Goal: Task Accomplishment & Management: Complete application form

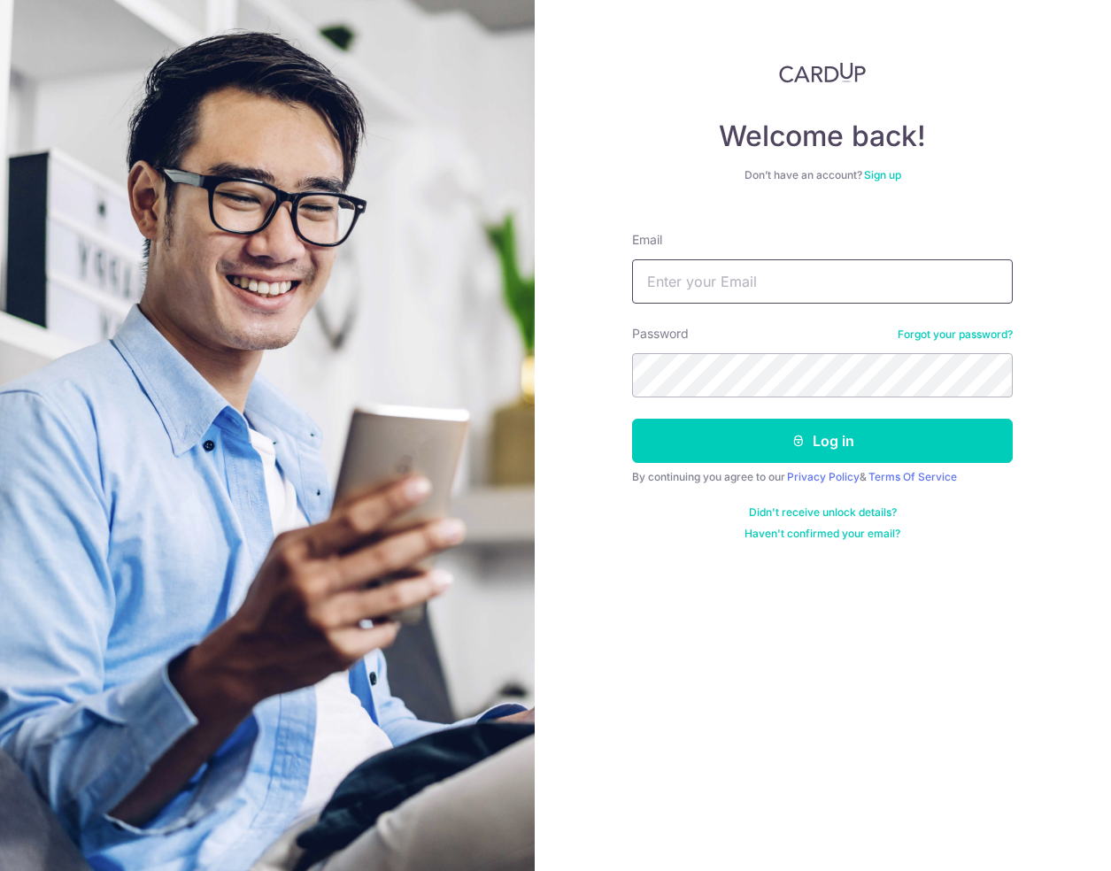
type input "[PERSON_NAME][EMAIL_ADDRESS][DOMAIN_NAME]"
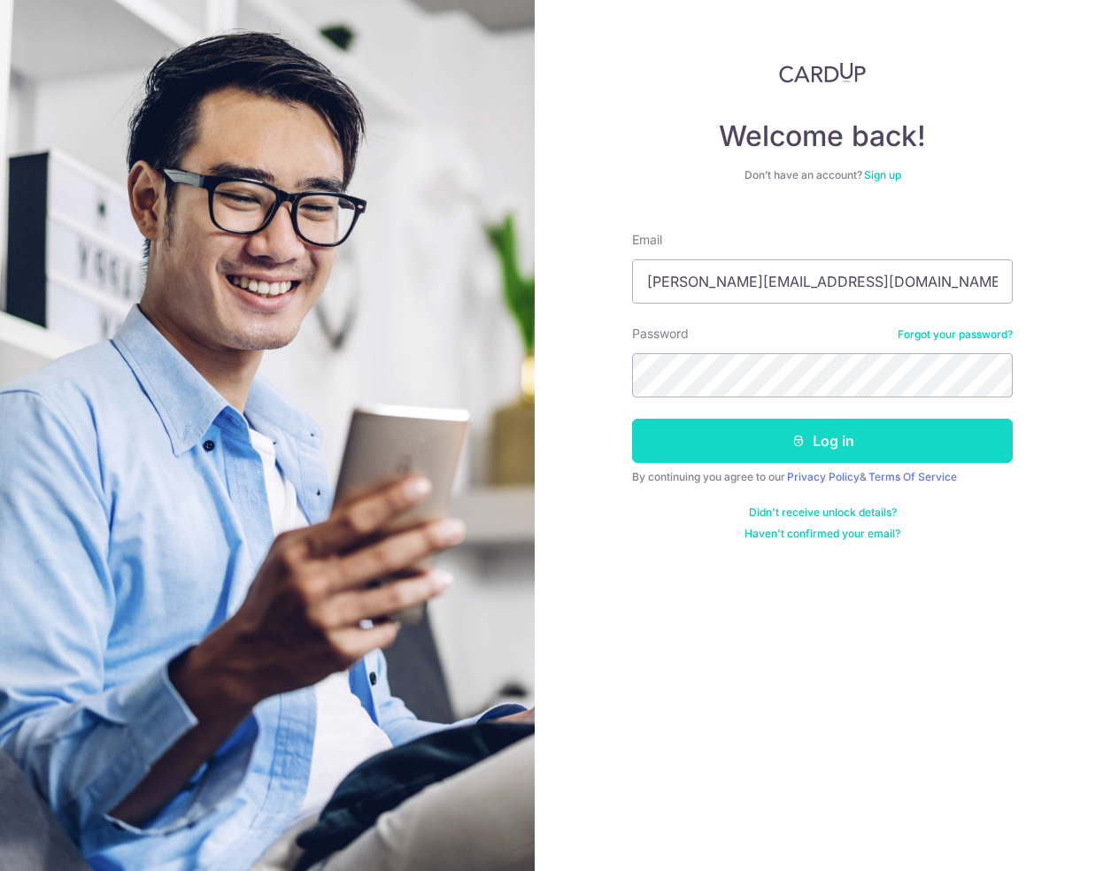
click at [703, 443] on button "Log in" at bounding box center [822, 441] width 381 height 44
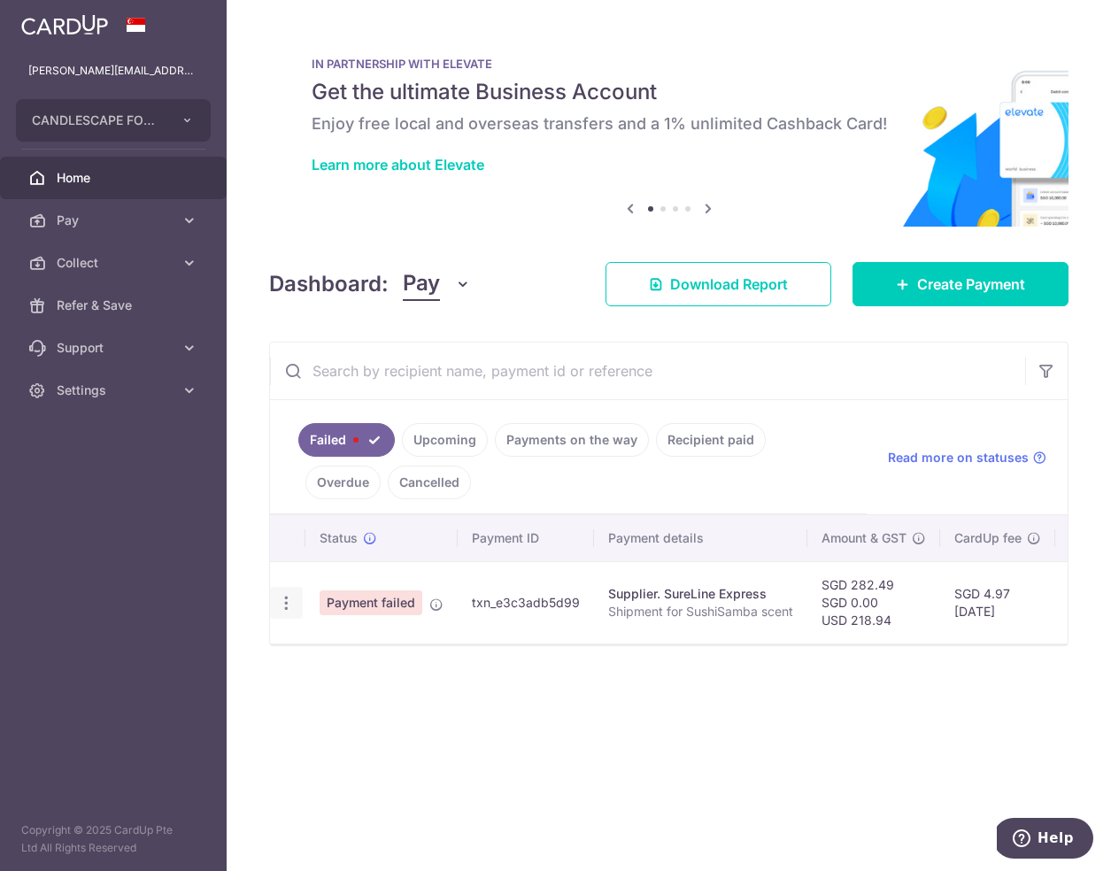
click at [289, 604] on icon "button" at bounding box center [286, 603] width 19 height 19
drag, startPoint x: 709, startPoint y: 760, endPoint x: 794, endPoint y: 737, distance: 88.0
click at [709, 760] on div "× Pause Schedule Pause all future payments in this series Pause just this one p…" at bounding box center [669, 435] width 884 height 871
click at [66, 266] on span "Collect" at bounding box center [115, 263] width 117 height 18
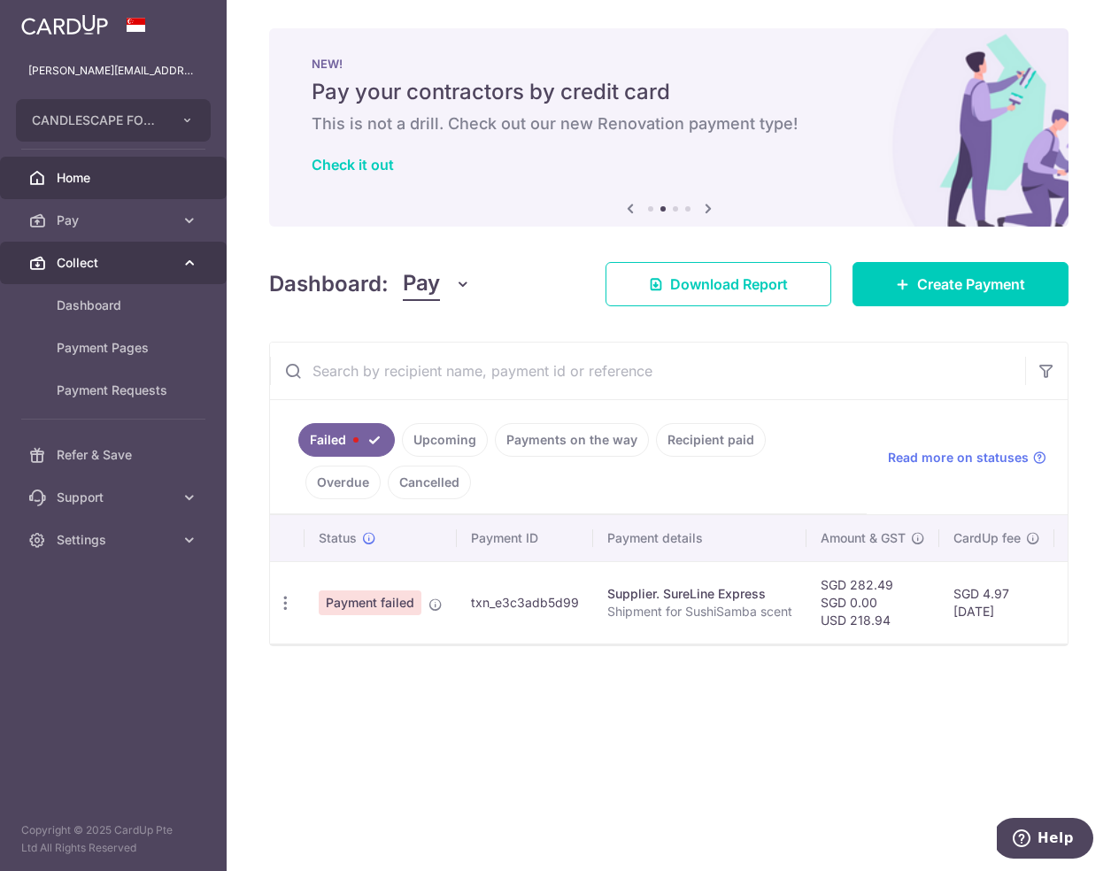
click at [80, 258] on span "Collect" at bounding box center [115, 263] width 117 height 18
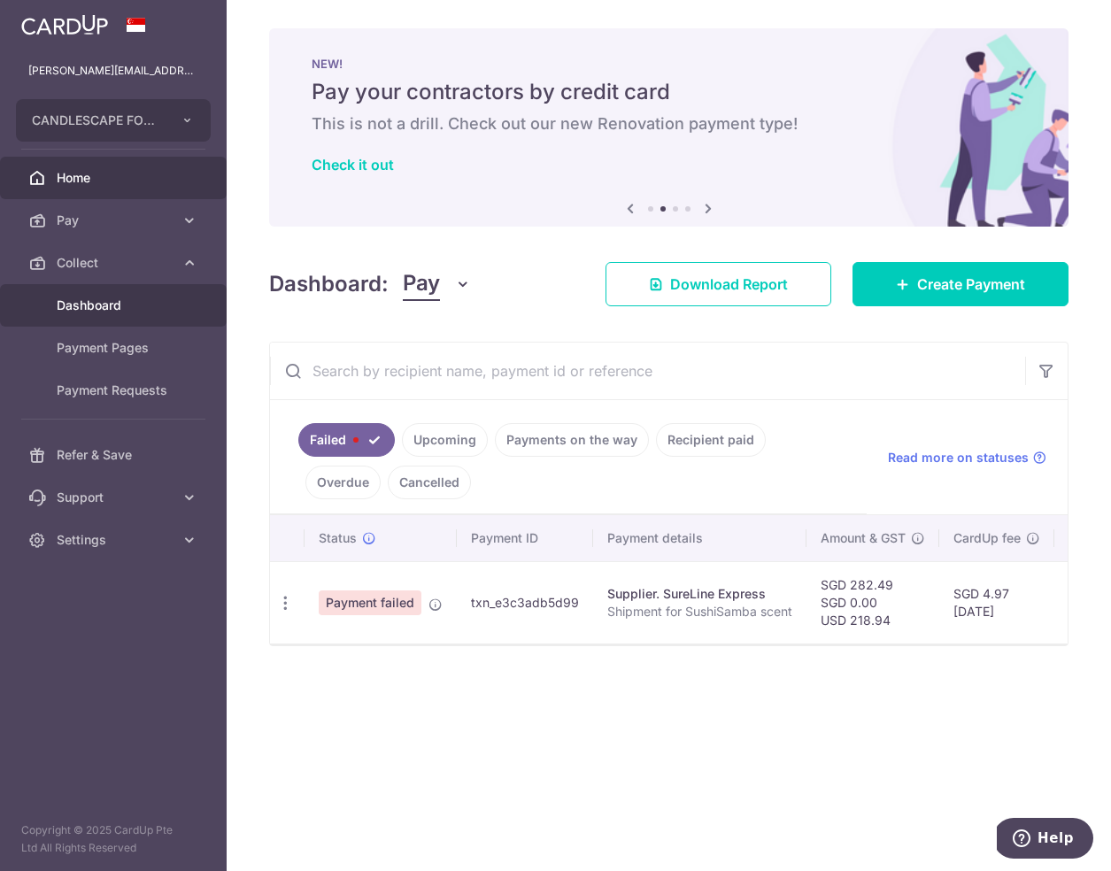
click at [82, 310] on span "Dashboard" at bounding box center [115, 306] width 117 height 18
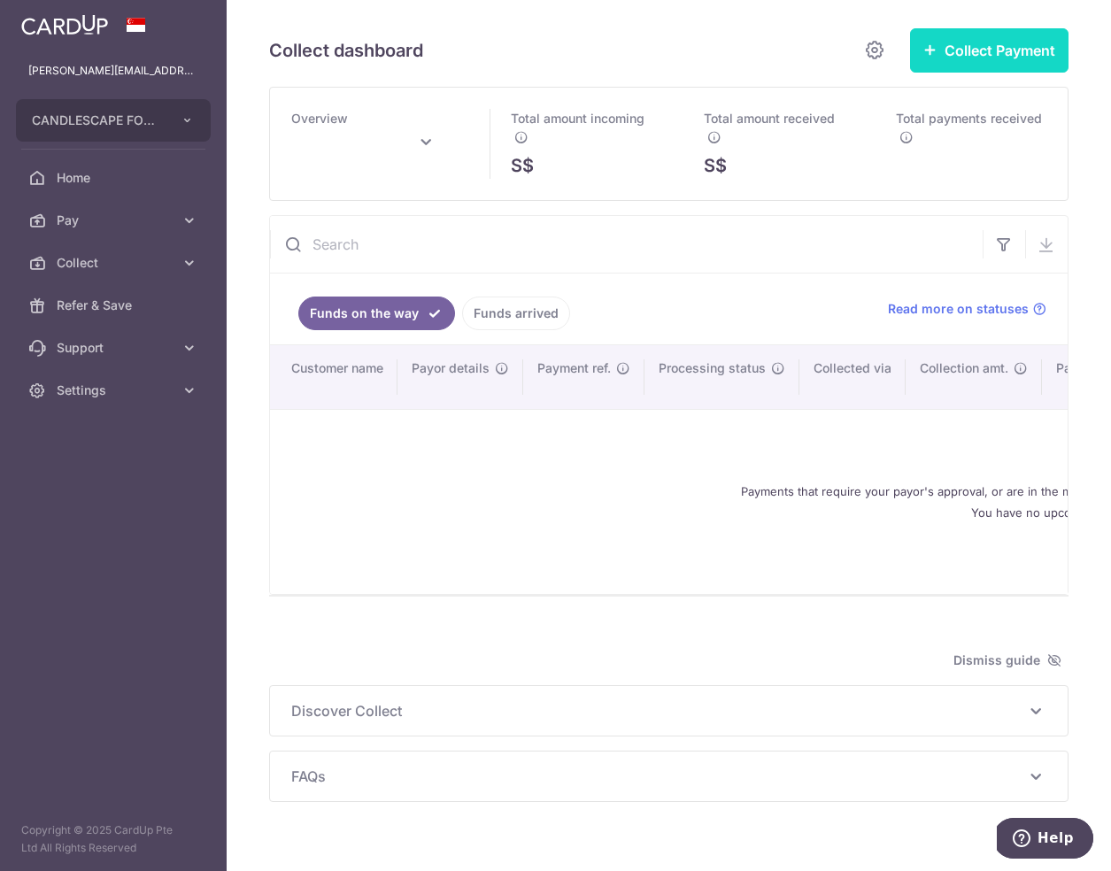
click at [984, 48] on button "Collect Payment" at bounding box center [989, 50] width 158 height 44
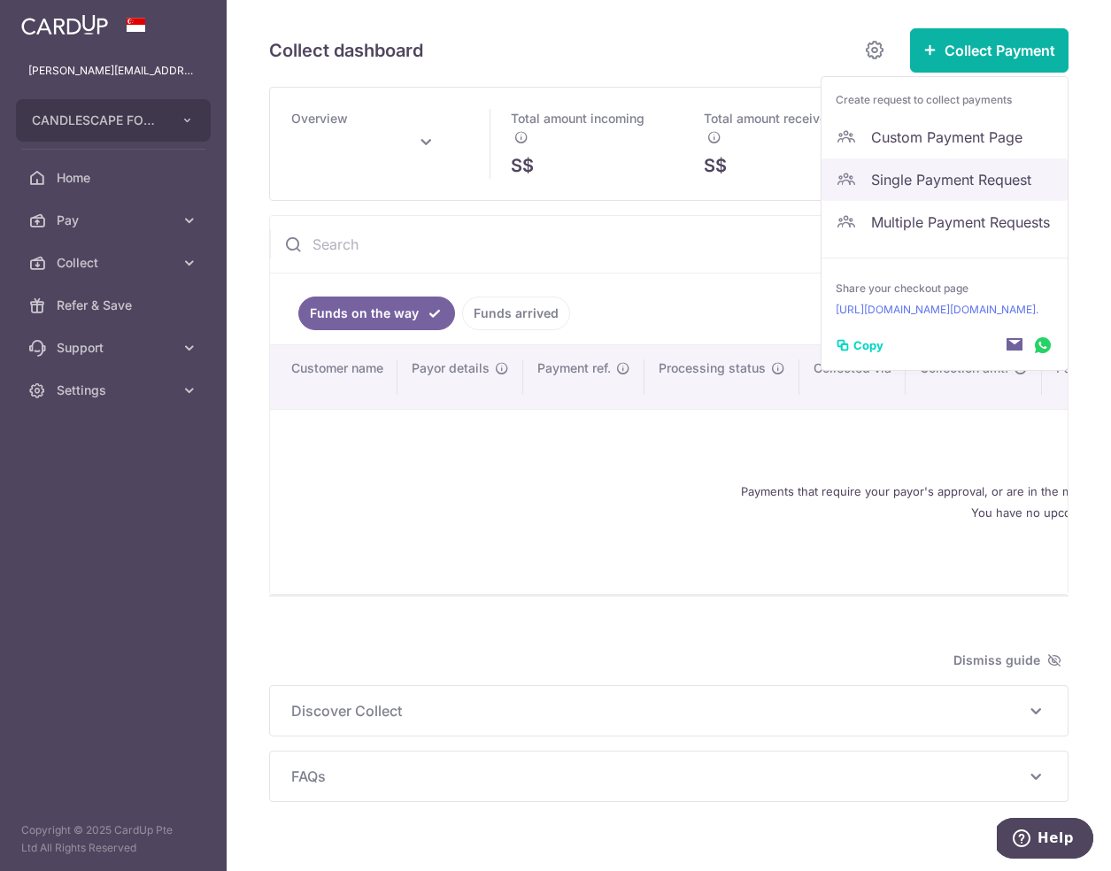
click at [968, 181] on span "Single Payment Request" at bounding box center [962, 179] width 182 height 21
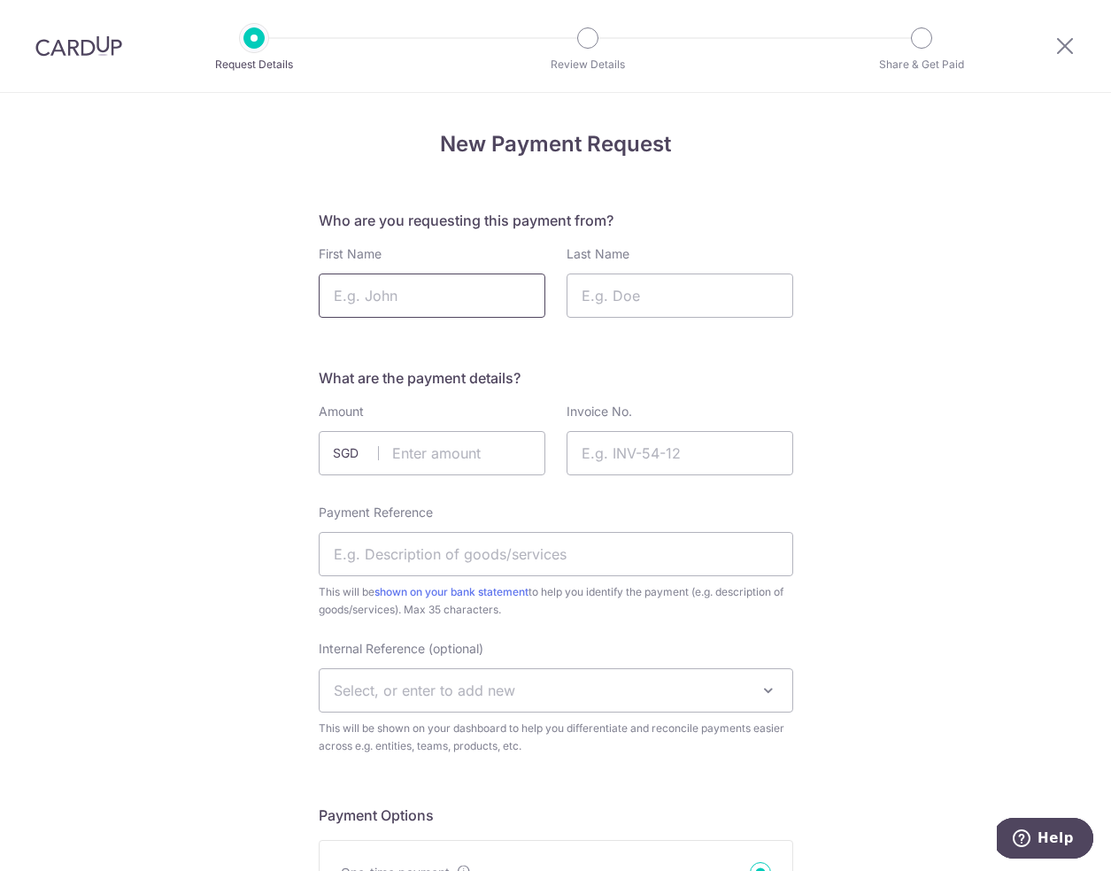
click at [432, 289] on input "First Name" at bounding box center [432, 296] width 227 height 44
type input "Linda"
type input "Chow"
click at [496, 451] on input "text" at bounding box center [432, 453] width 227 height 44
type input "160.00"
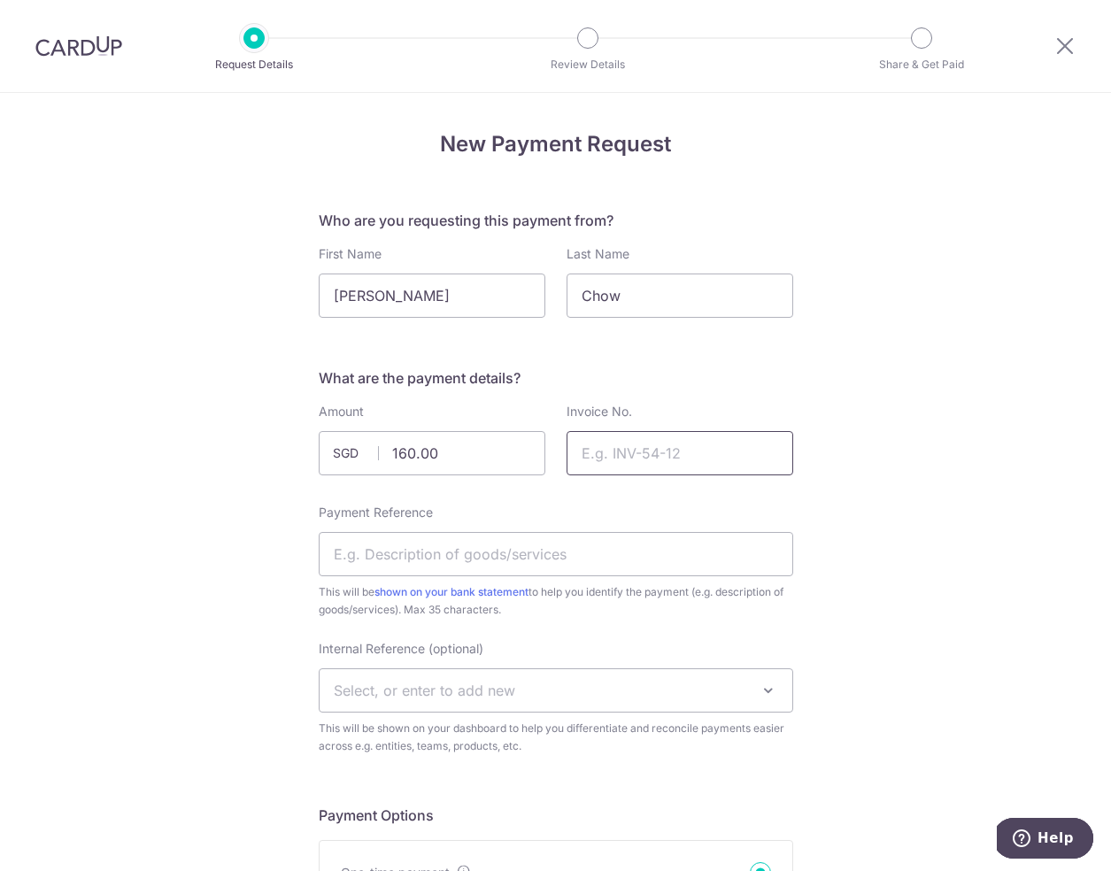
click at [669, 451] on input "Invoice No." at bounding box center [680, 453] width 227 height 44
type input "1008126"
click at [443, 559] on input "Payment Reference" at bounding box center [556, 554] width 475 height 44
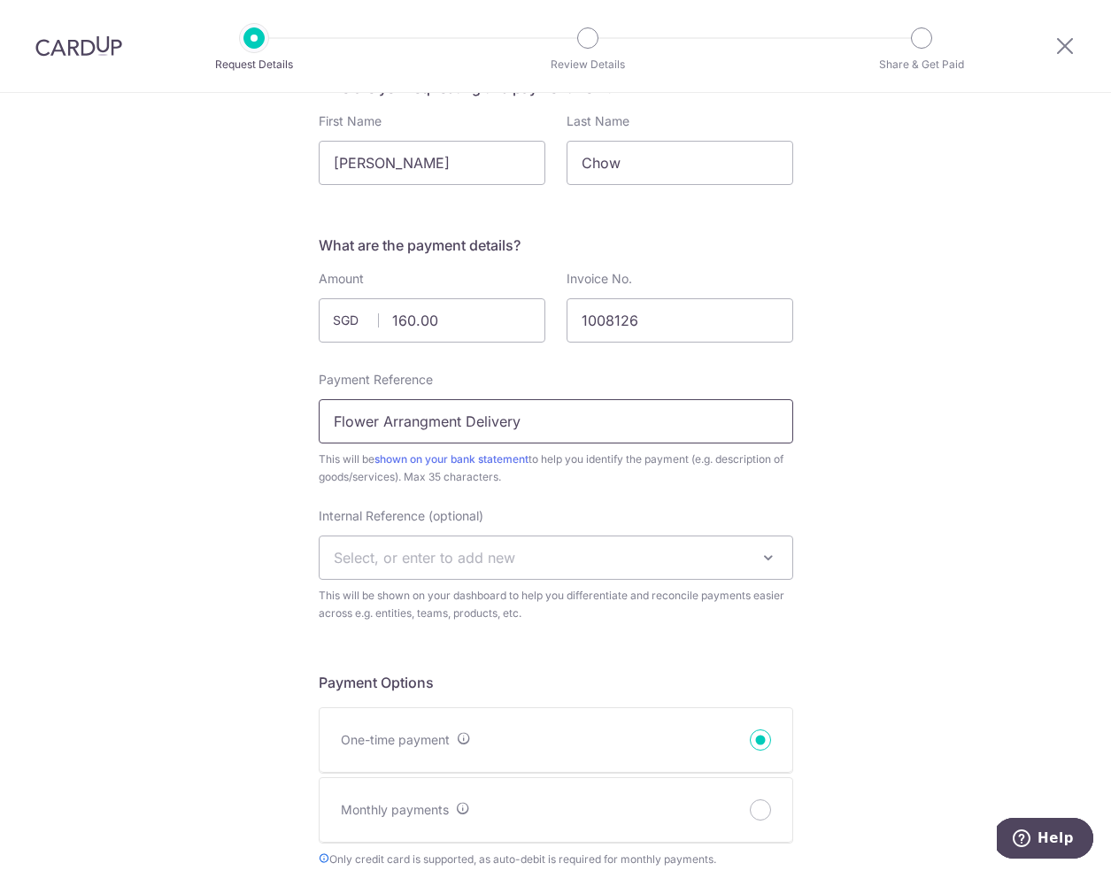
scroll to position [142, 0]
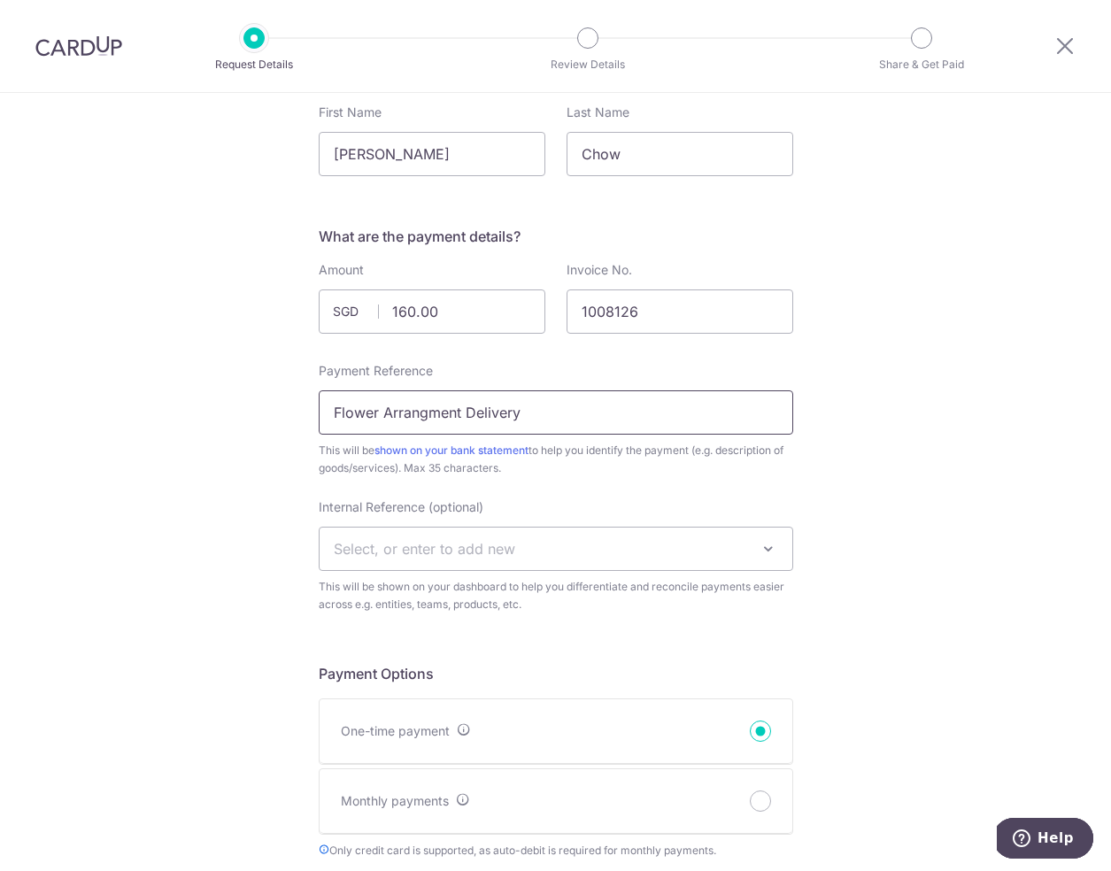
type input "Flower Arrangment Delivery"
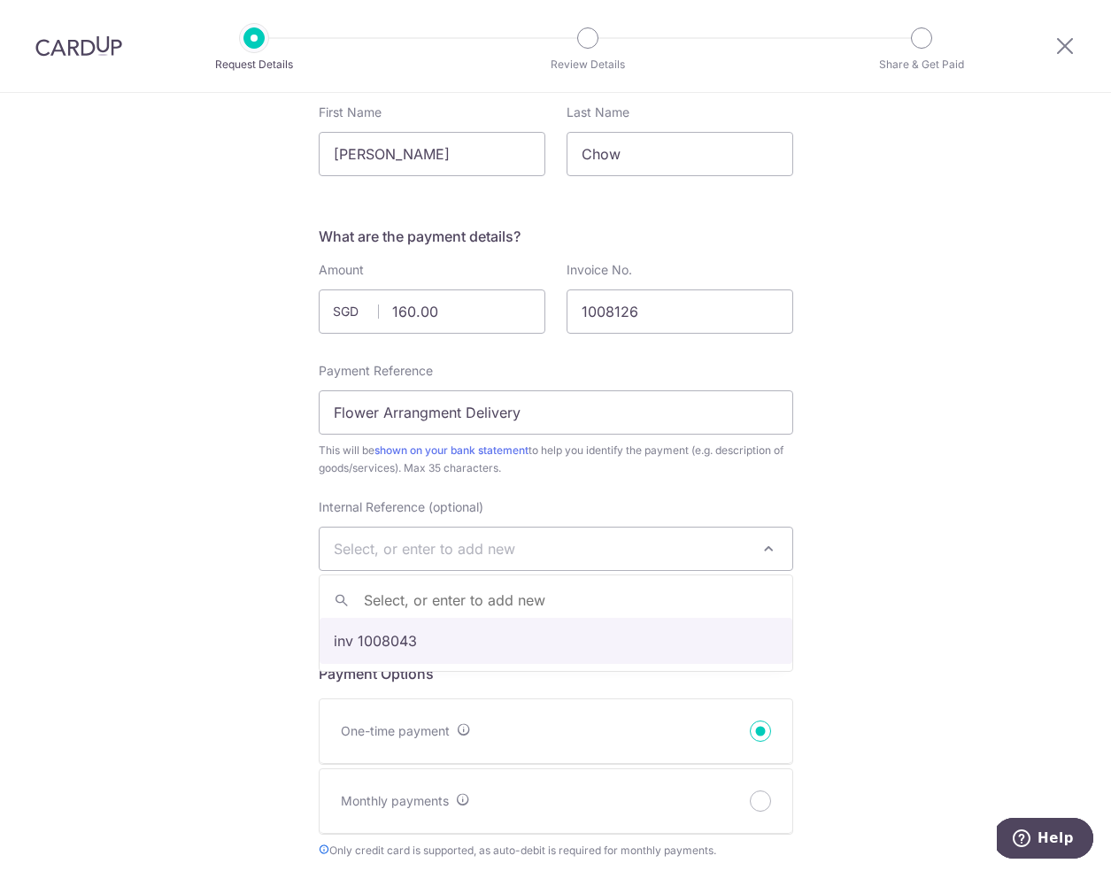
click at [752, 543] on span "Select, or enter to add new" at bounding box center [556, 549] width 473 height 42
type input "1008126"
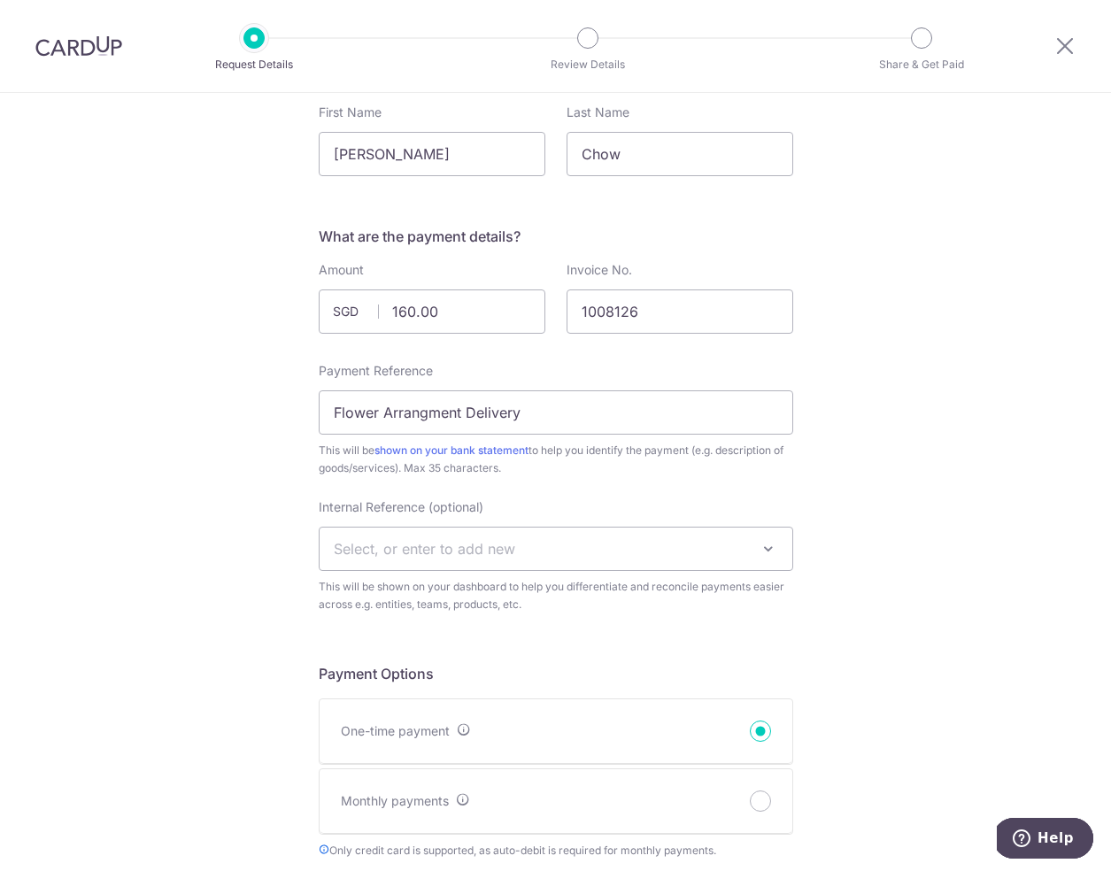
click at [182, 549] on div "New Payment Request Who are you requesting this payment from? First Name Linda …" at bounding box center [555, 836] width 1111 height 1771
click at [430, 549] on span "Select, or enter to add new" at bounding box center [424, 549] width 181 height 18
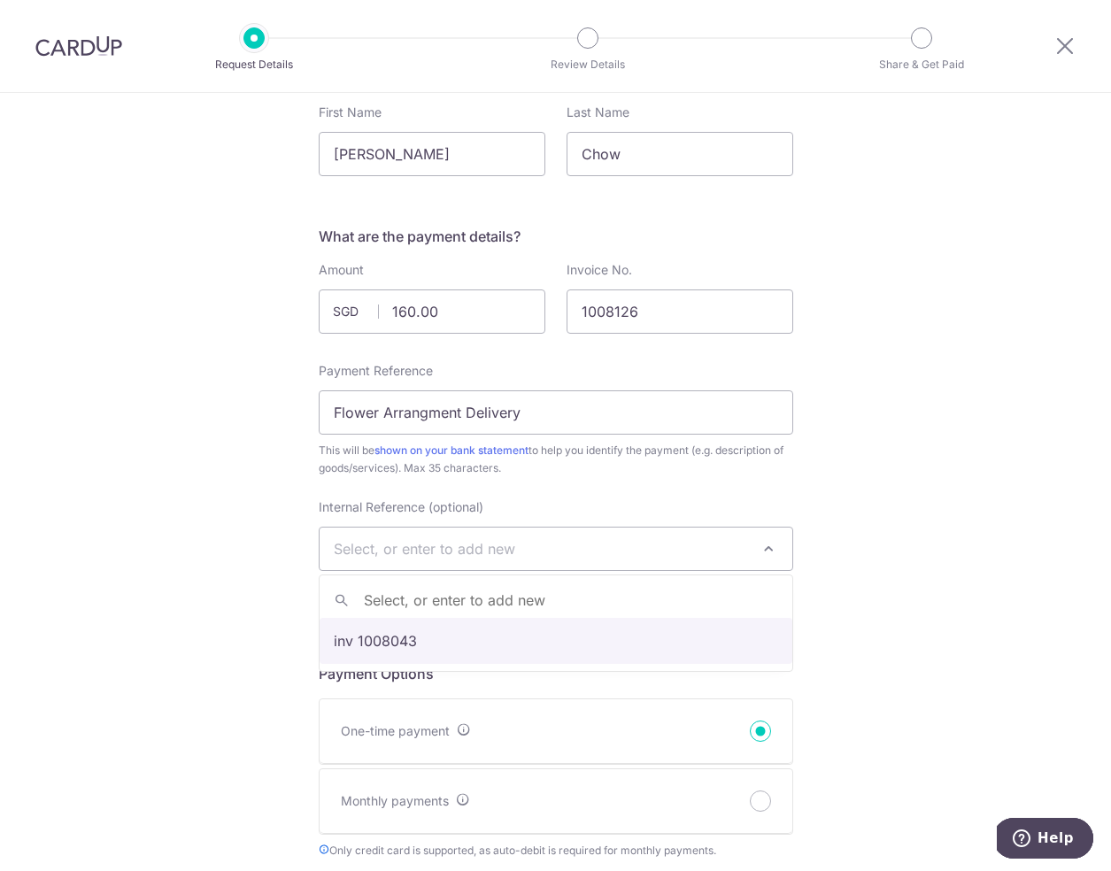
click at [595, 599] on input "search" at bounding box center [556, 600] width 473 height 35
click at [378, 598] on input "search" at bounding box center [556, 600] width 473 height 35
drag, startPoint x: 396, startPoint y: 644, endPoint x: 436, endPoint y: 611, distance: 52.1
select select "inv 1008043"
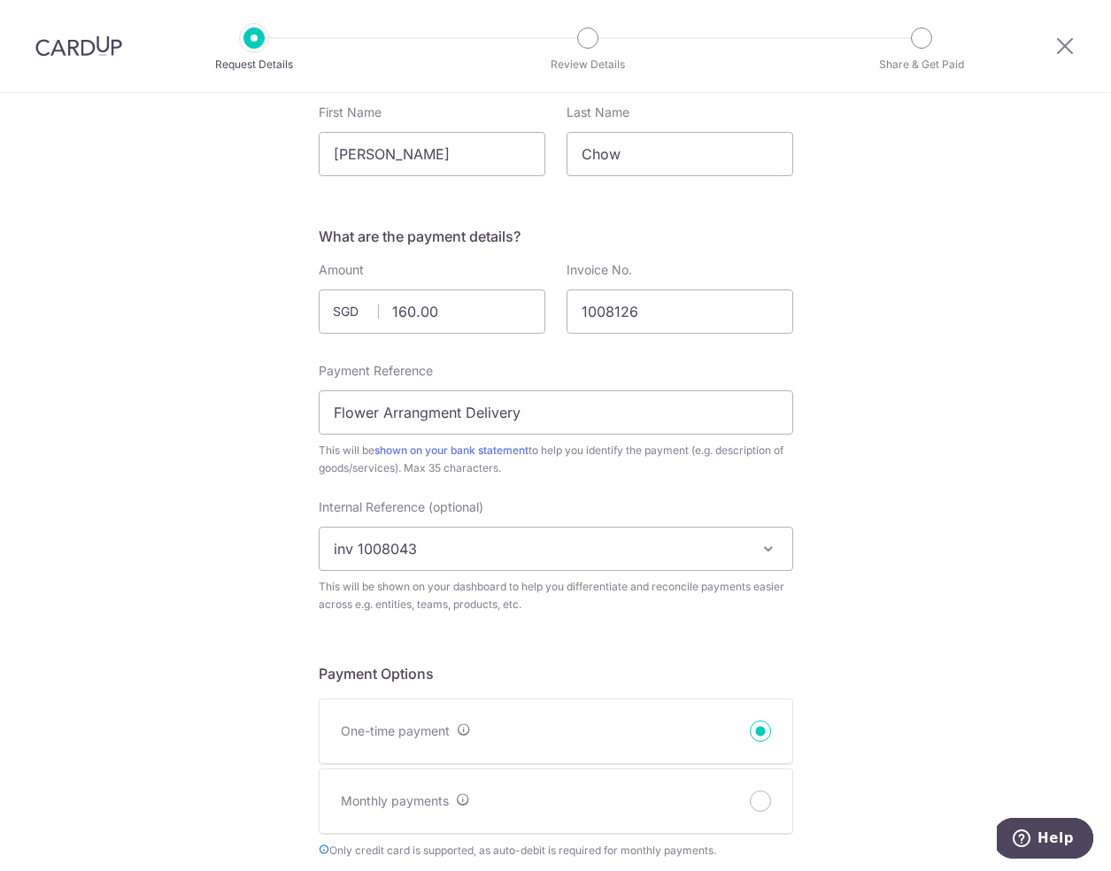
click at [531, 547] on span "inv 1008043" at bounding box center [556, 549] width 473 height 42
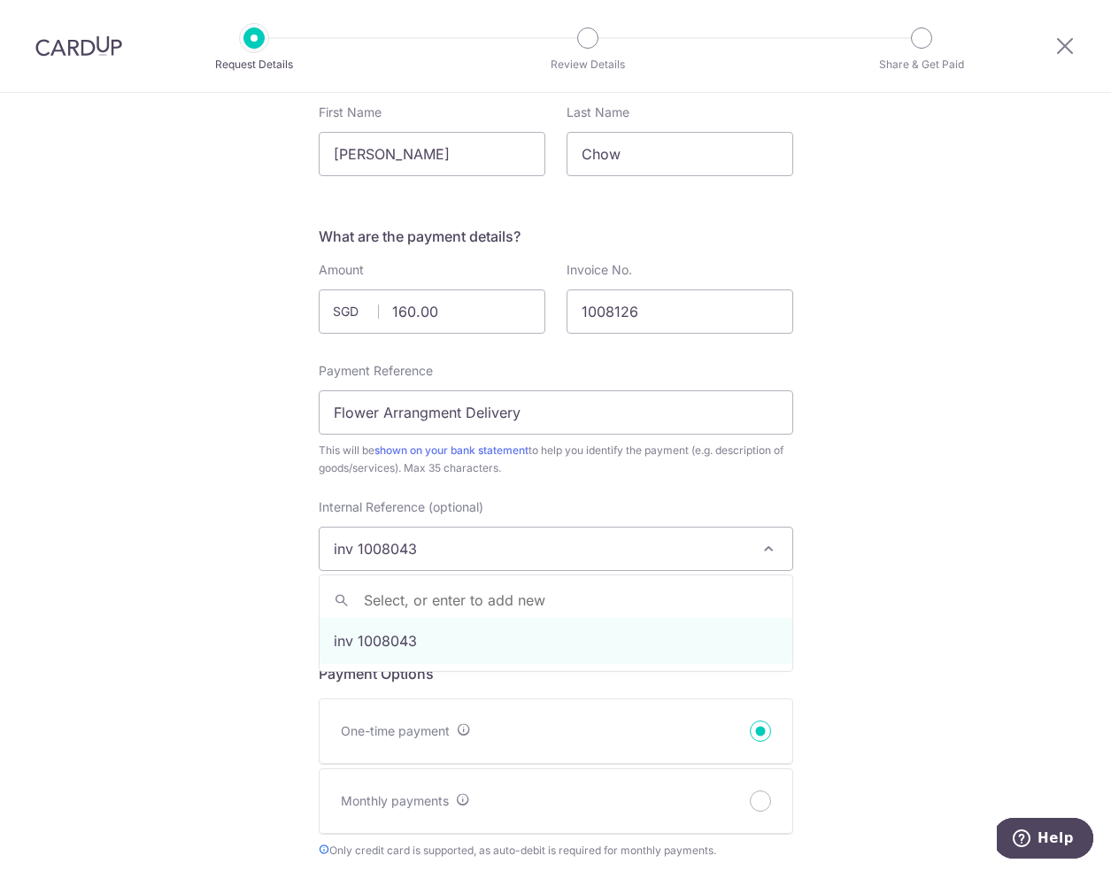
click at [434, 601] on input "search" at bounding box center [556, 600] width 473 height 35
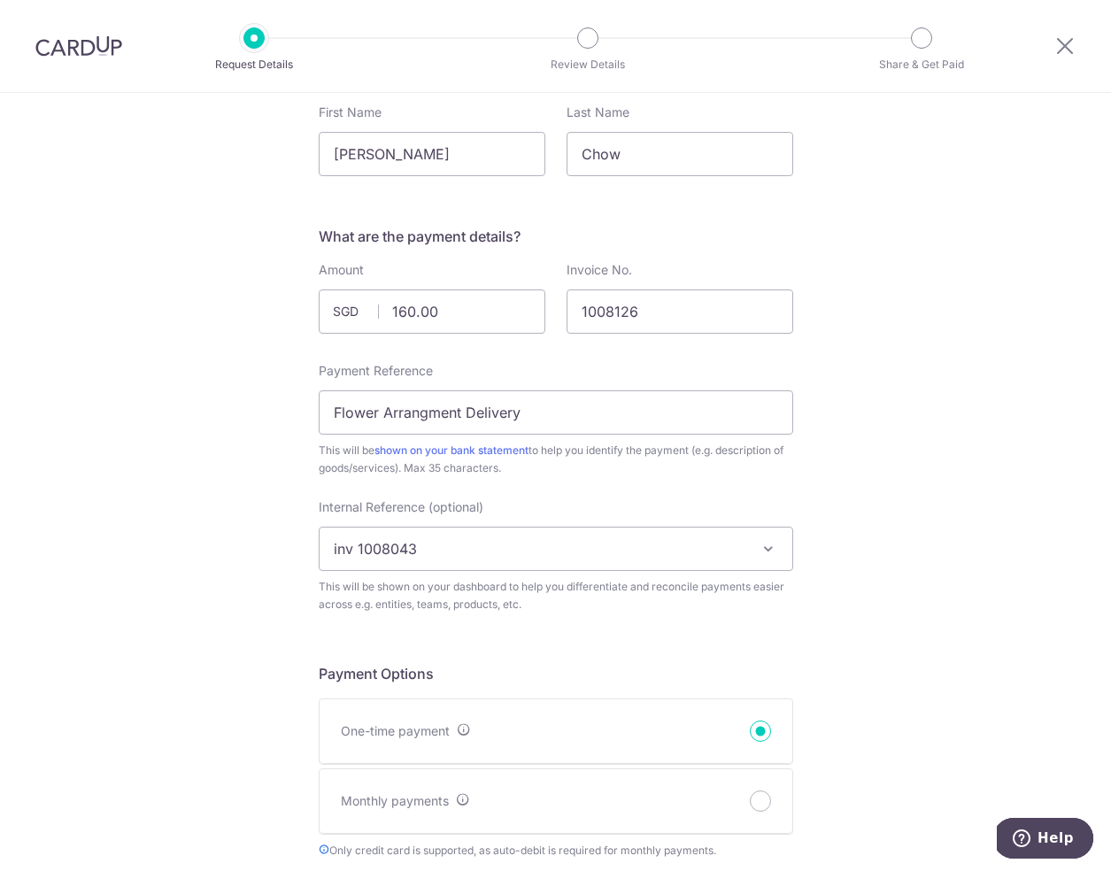
click at [495, 542] on span "inv 1008043" at bounding box center [556, 549] width 473 height 42
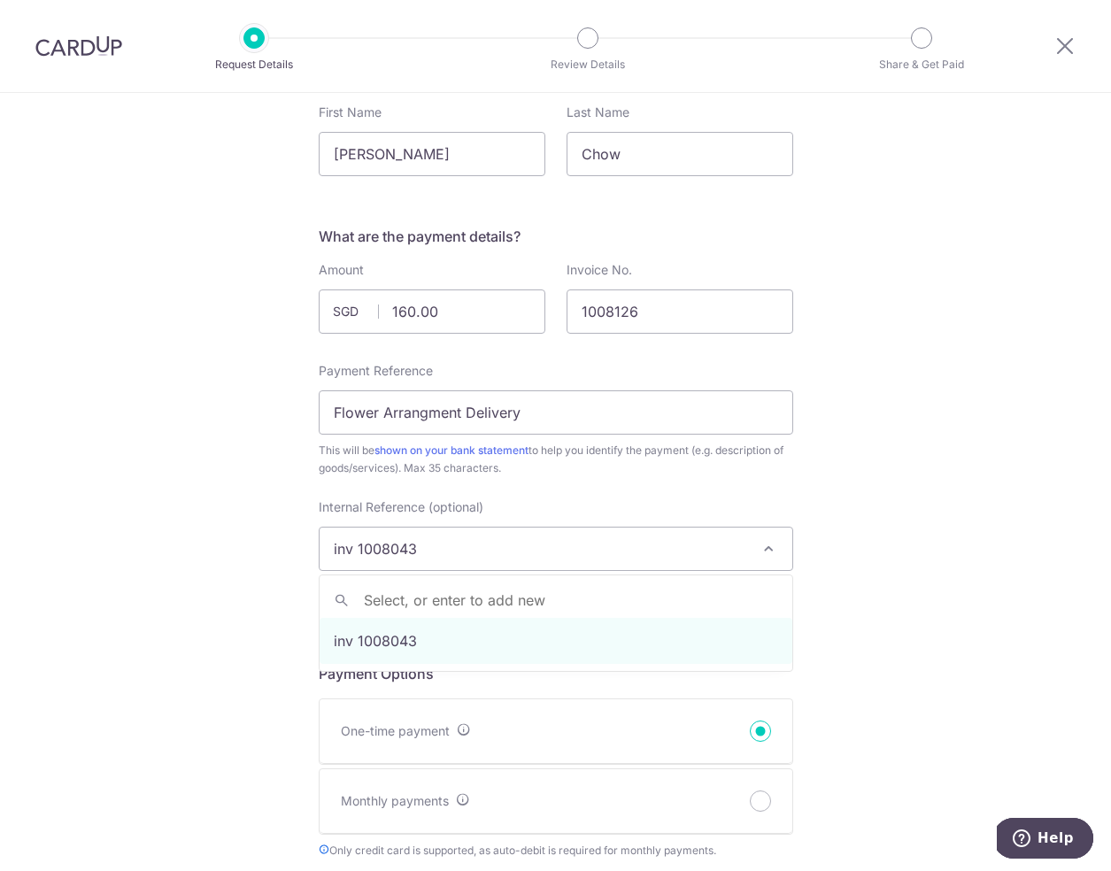
click at [495, 542] on span "inv 1008043" at bounding box center [556, 549] width 473 height 42
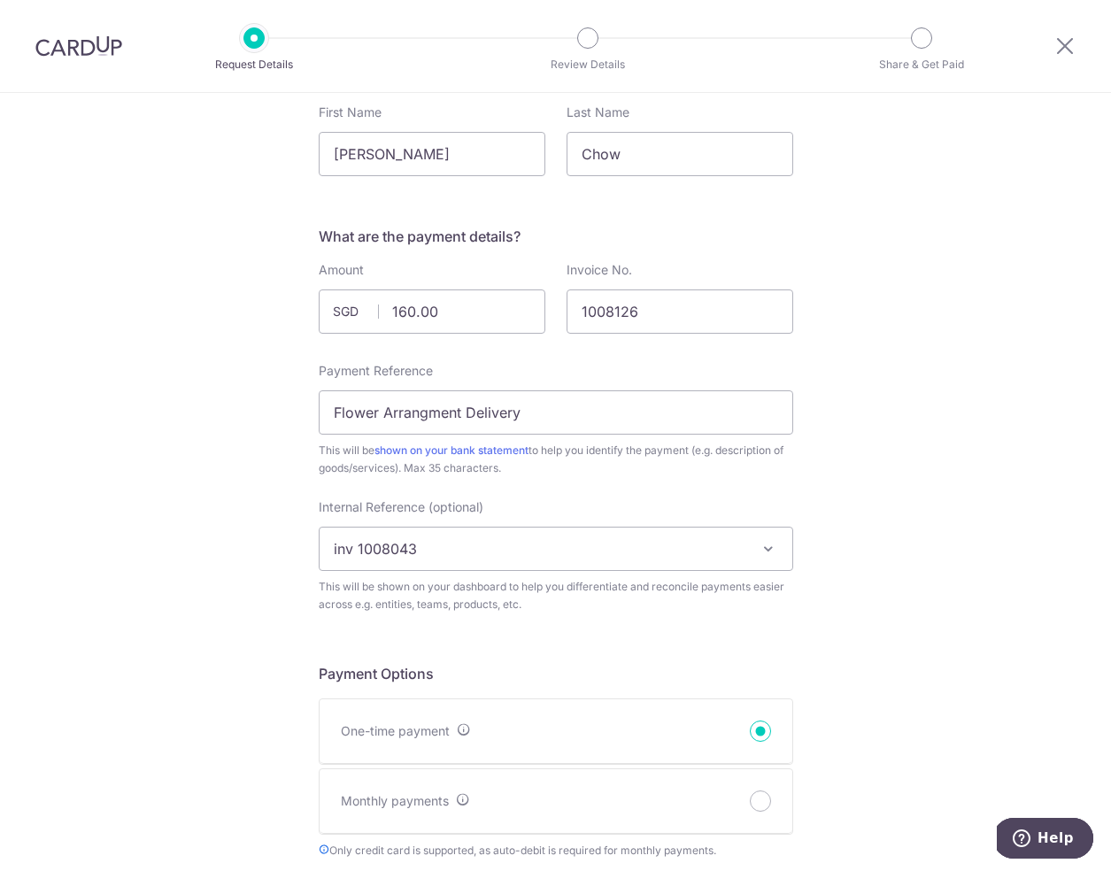
click at [447, 543] on span "inv 1008043" at bounding box center [556, 549] width 473 height 42
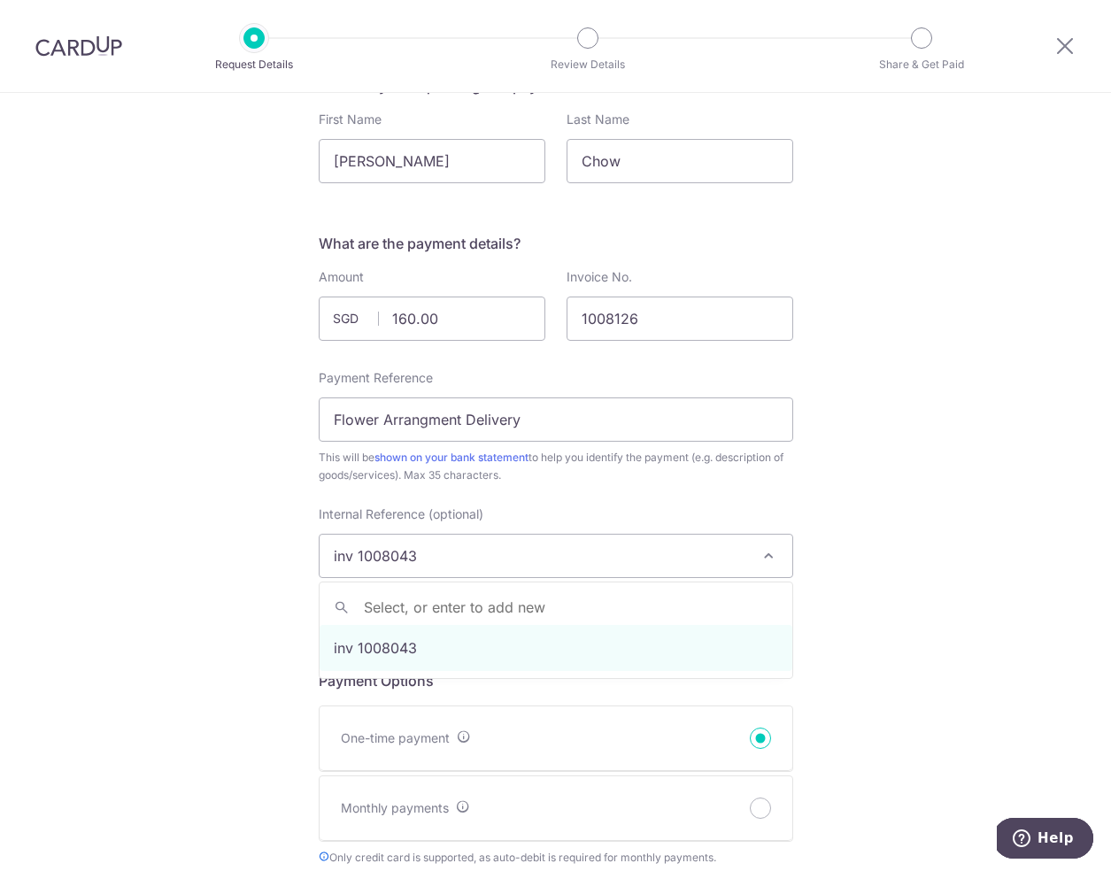
click at [447, 543] on span "inv 1008043" at bounding box center [556, 556] width 473 height 42
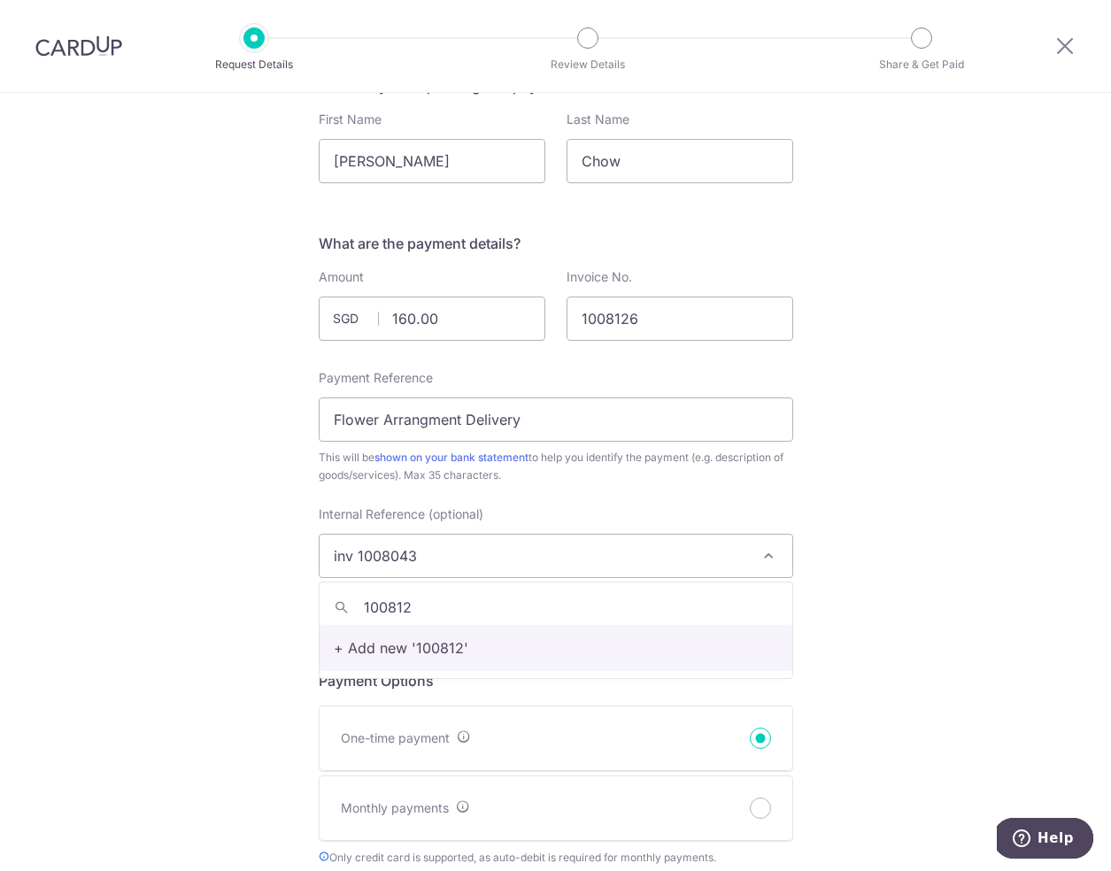
type input "1008126"
select select "1008126"
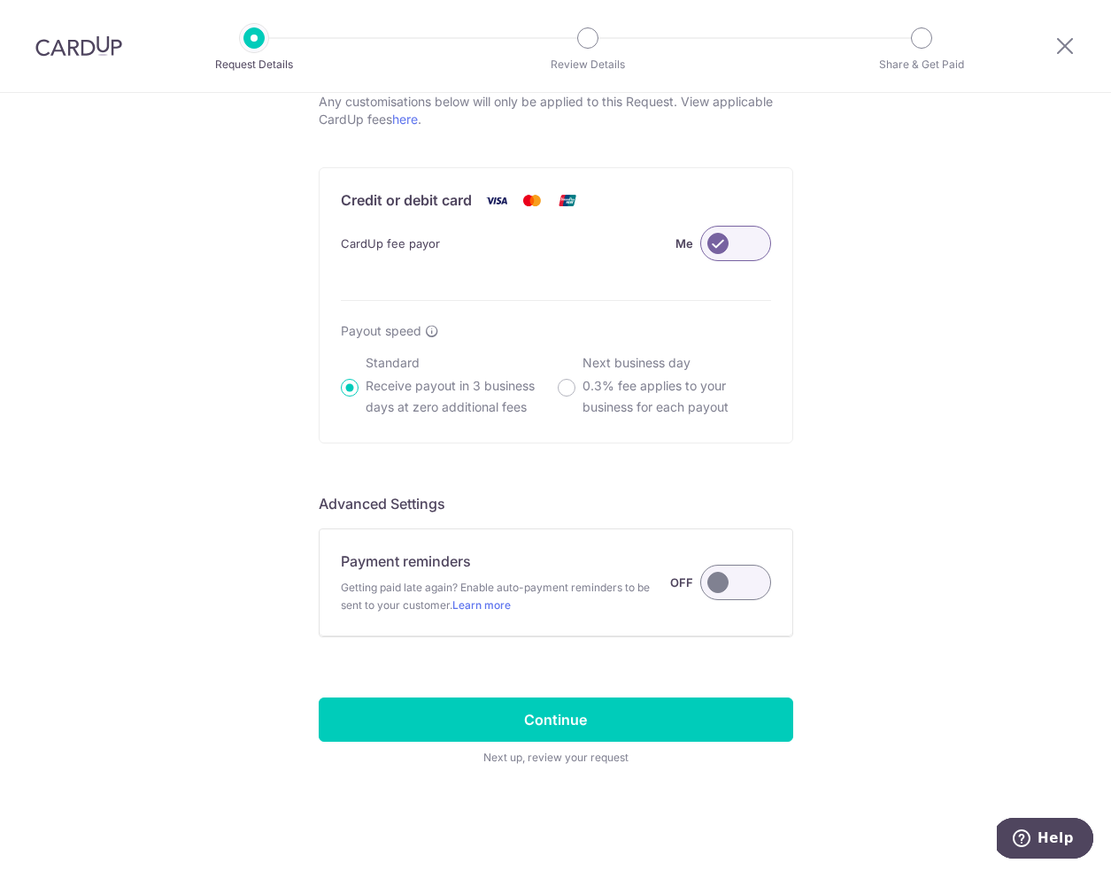
scroll to position [993, 0]
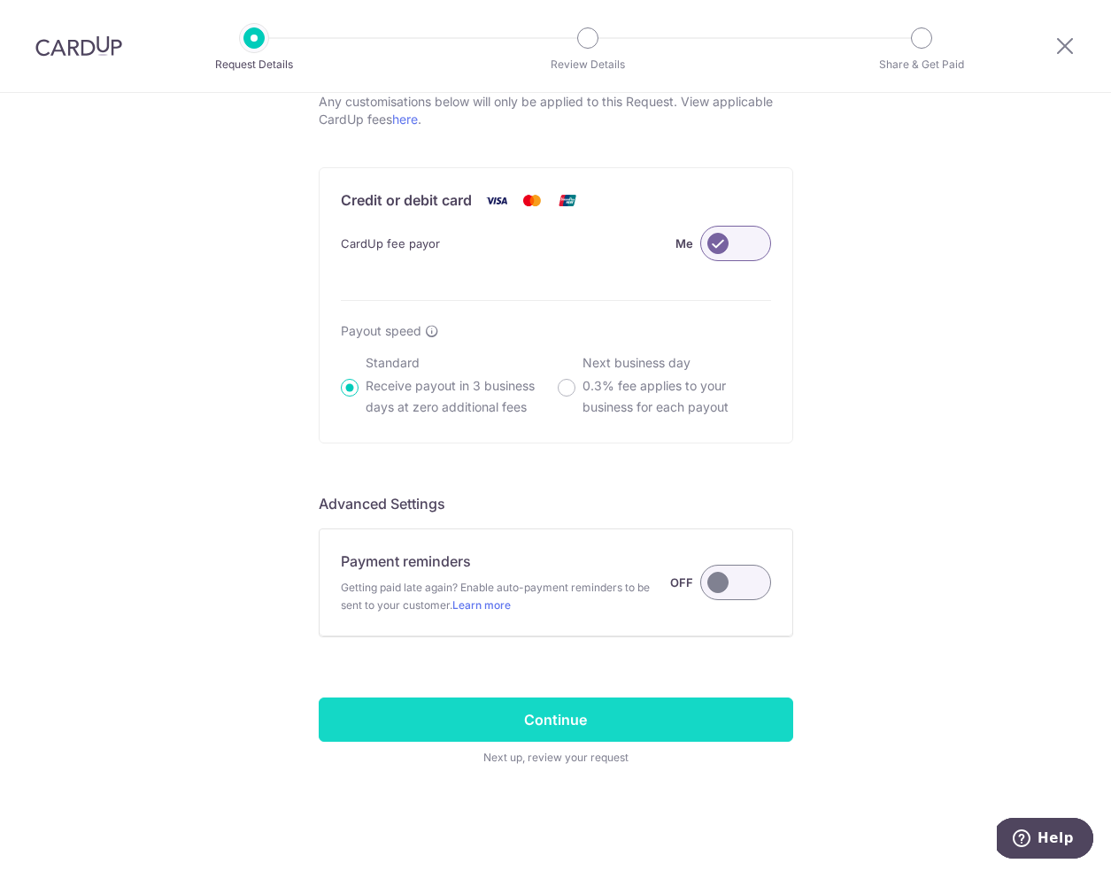
click at [395, 723] on input "Continue" at bounding box center [556, 720] width 475 height 44
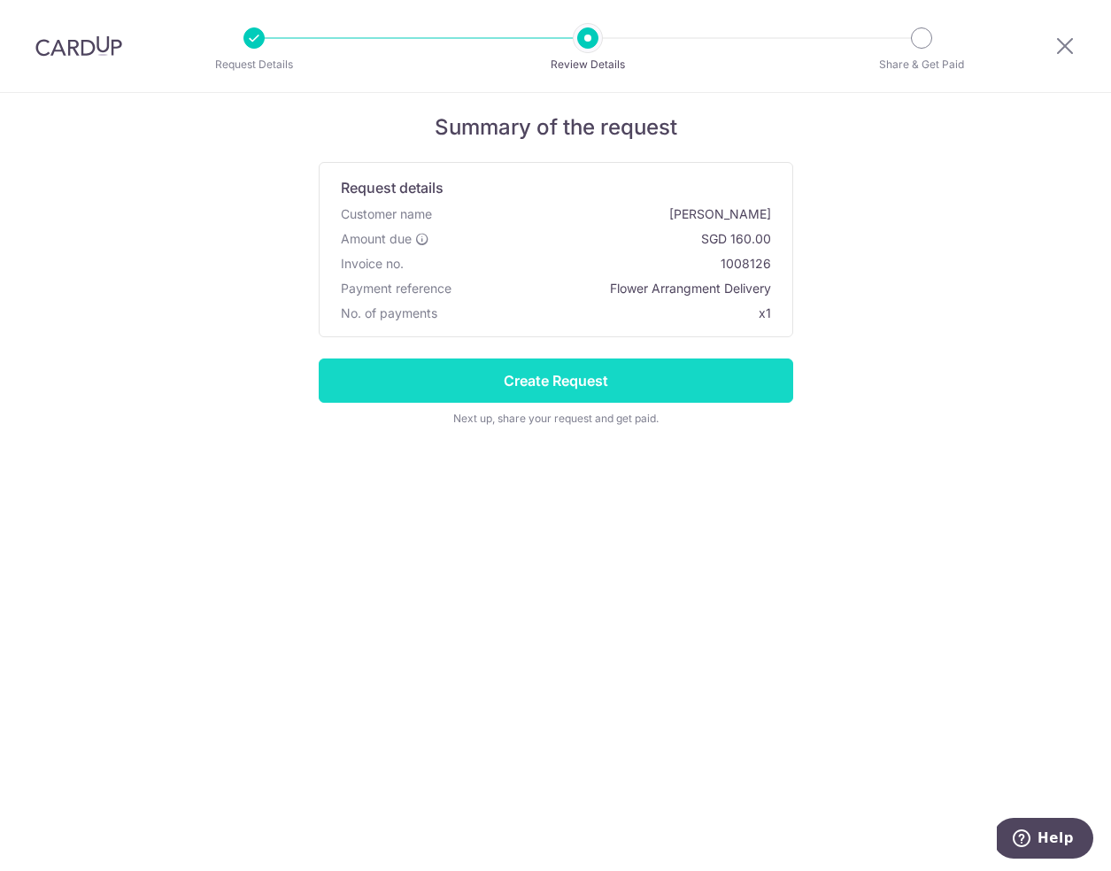
click at [492, 383] on input "Create Request" at bounding box center [556, 381] width 475 height 44
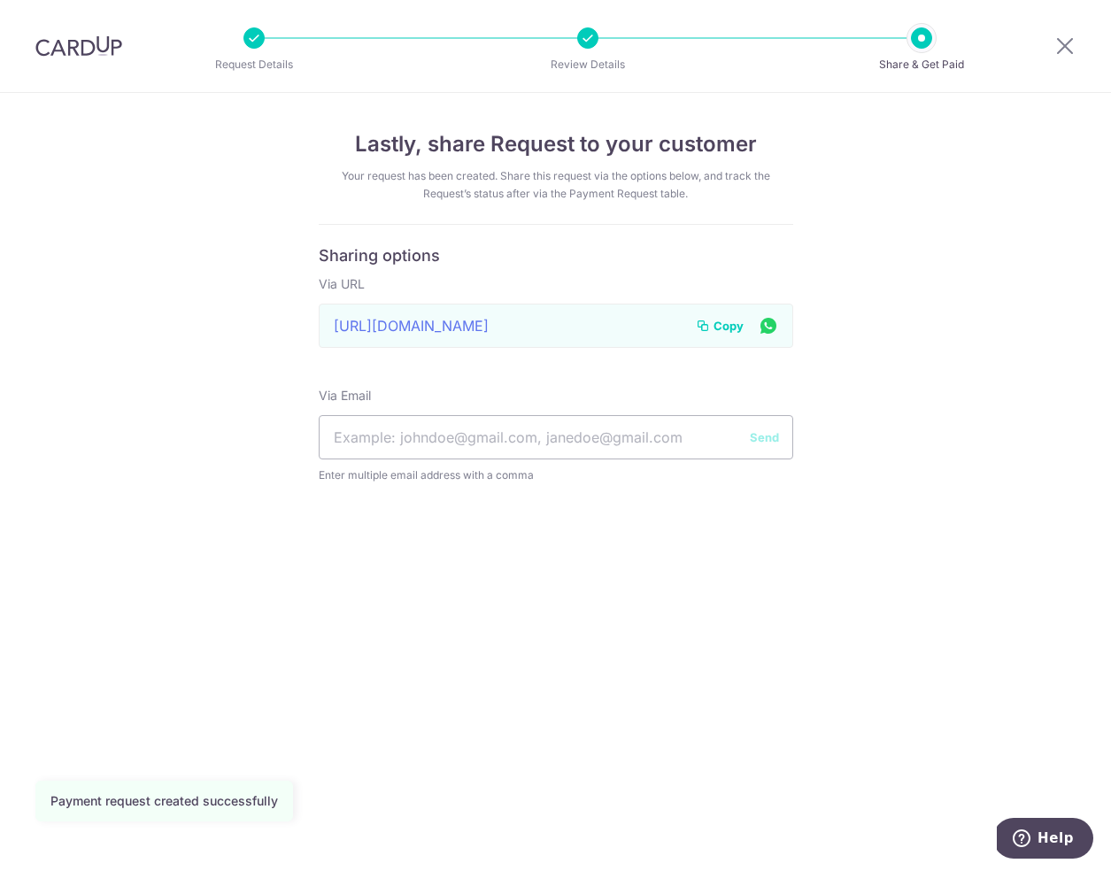
click at [764, 321] on icon at bounding box center [768, 325] width 21 height 22
click at [725, 325] on span "Copy" at bounding box center [729, 326] width 30 height 18
click at [1061, 44] on icon at bounding box center [1064, 46] width 21 height 22
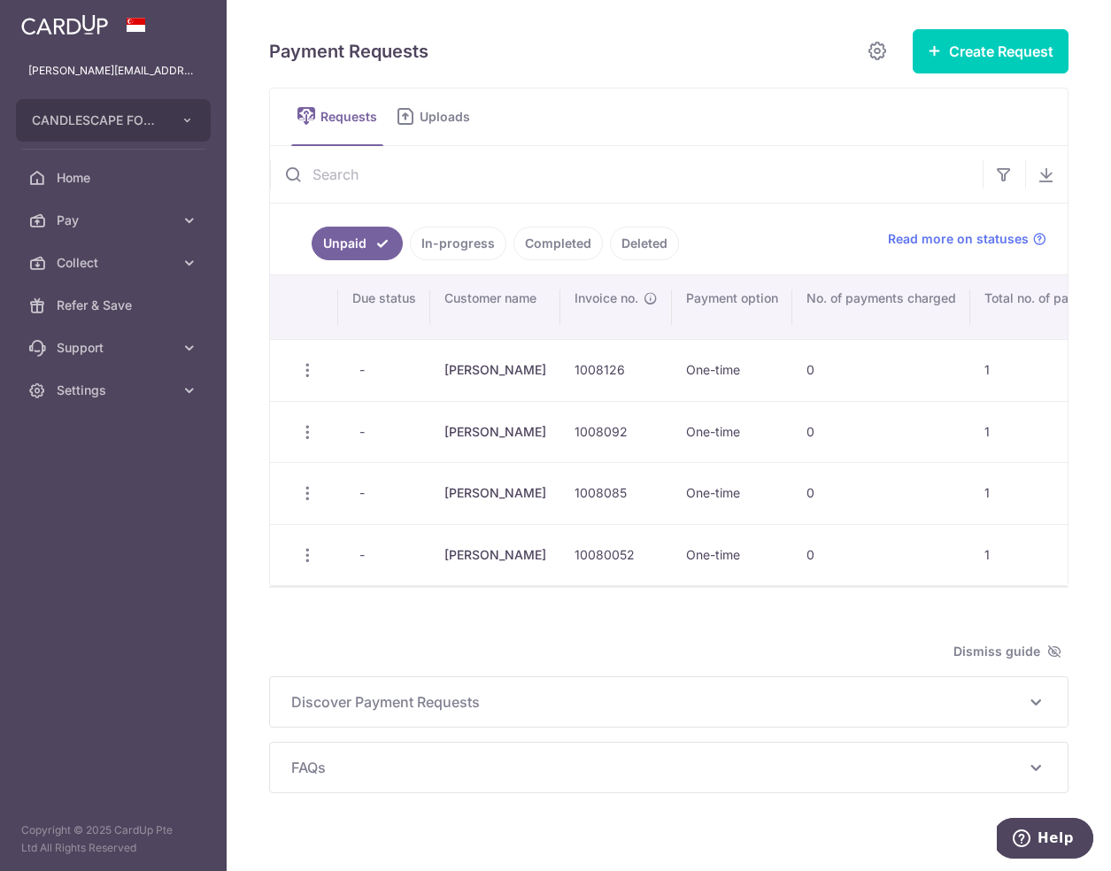
click at [454, 247] on link "In-progress" at bounding box center [458, 244] width 96 height 34
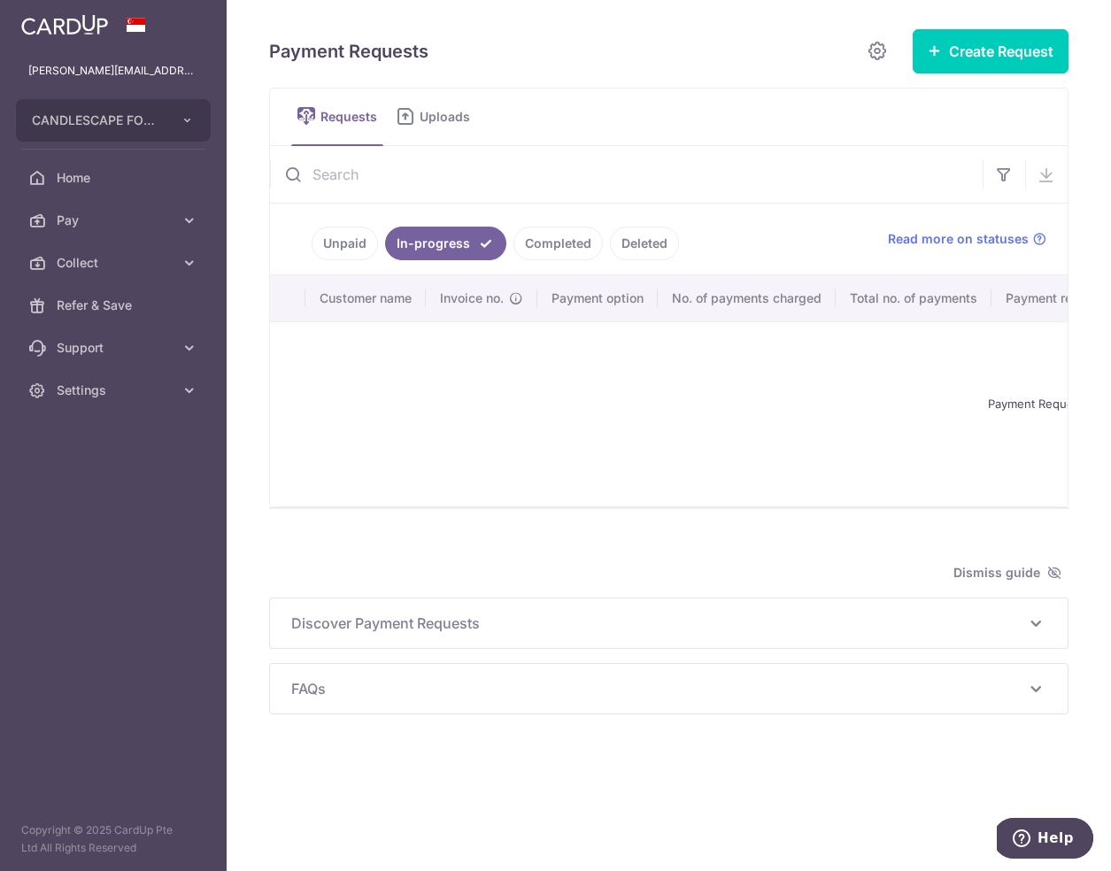
click at [566, 247] on link "Completed" at bounding box center [557, 244] width 89 height 34
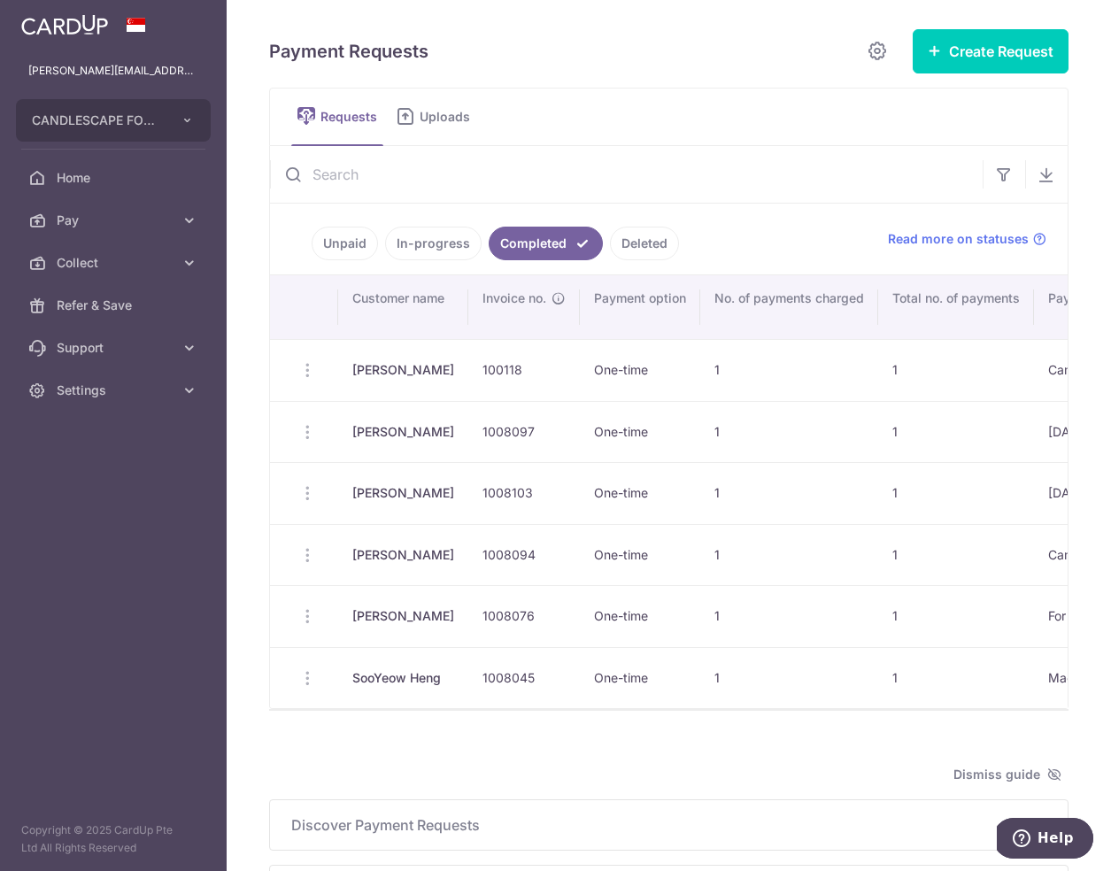
click at [339, 250] on link "Unpaid" at bounding box center [345, 244] width 66 height 34
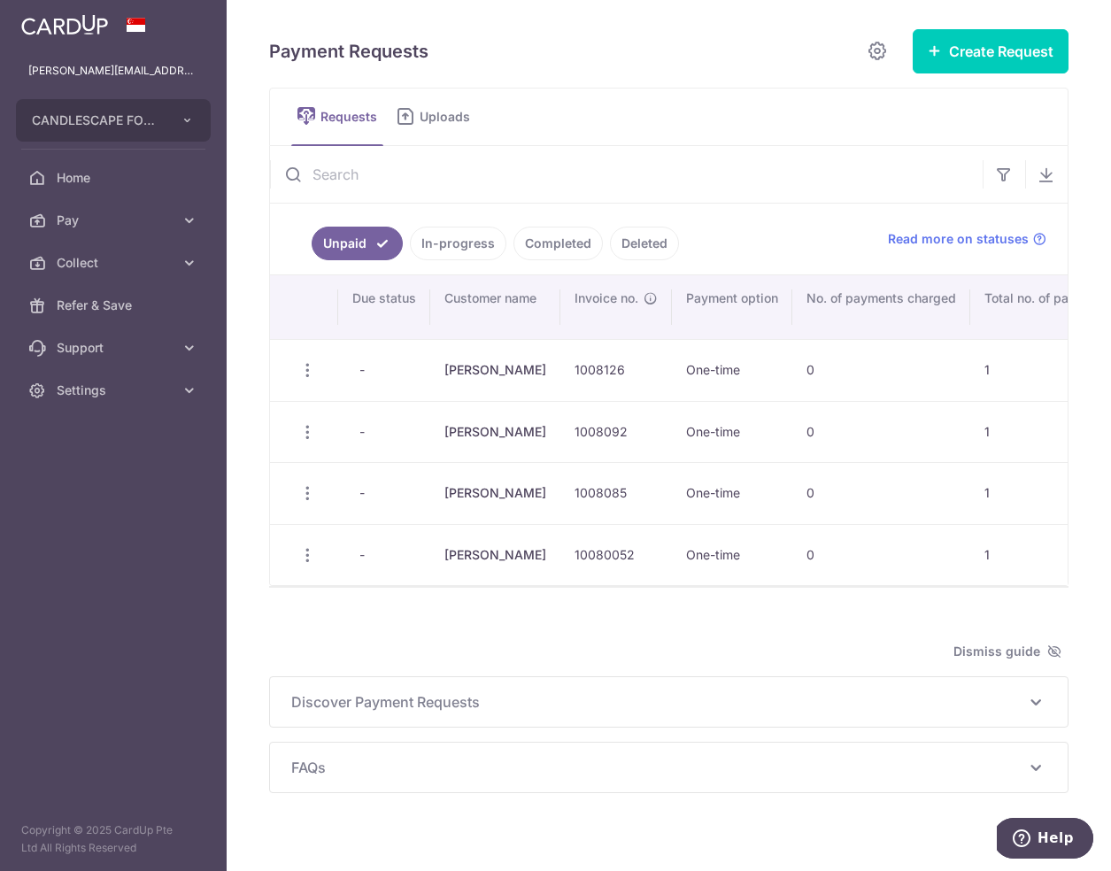
scroll to position [0, 9]
click at [307, 489] on div "Update Request Delete Request Share Request" at bounding box center [298, 493] width 33 height 33
click at [298, 494] on icon "button" at bounding box center [298, 492] width 19 height 19
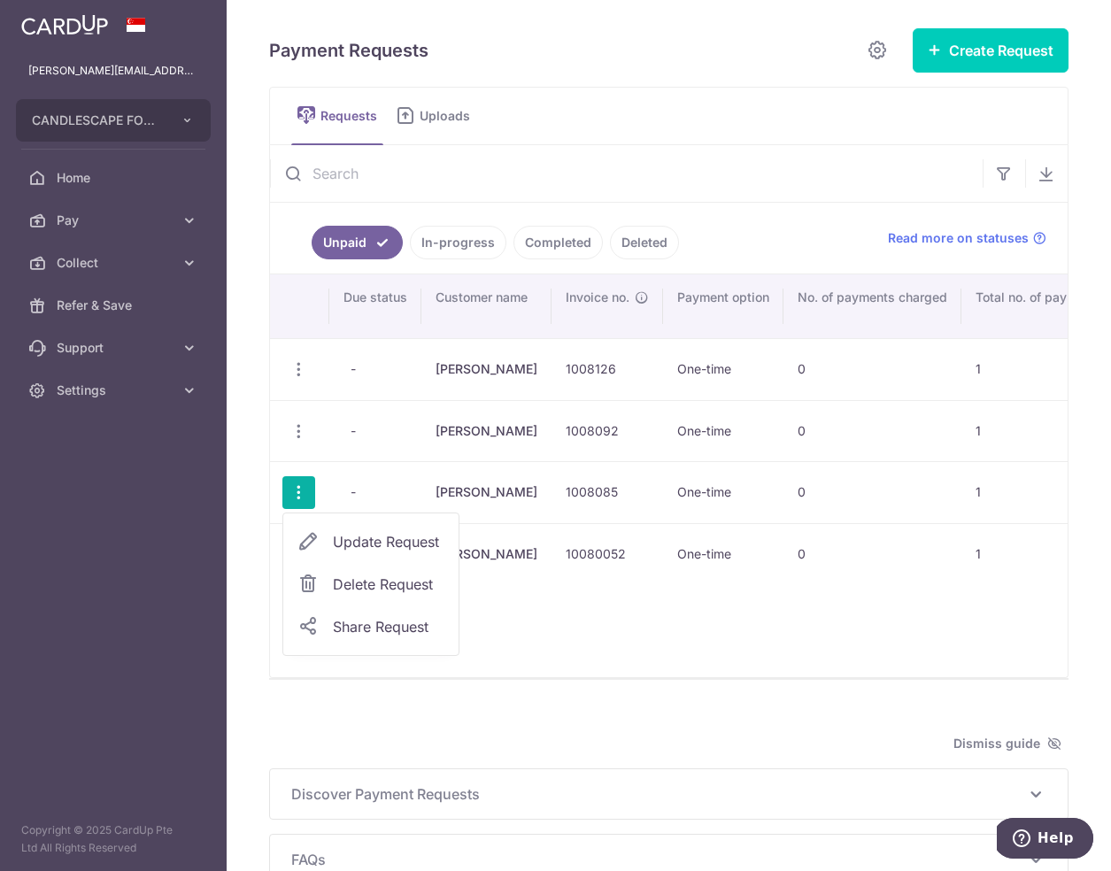
click at [691, 643] on div "Search: Due status Customer name Invoice no. Payment option No. of payments cha…" at bounding box center [669, 475] width 798 height 403
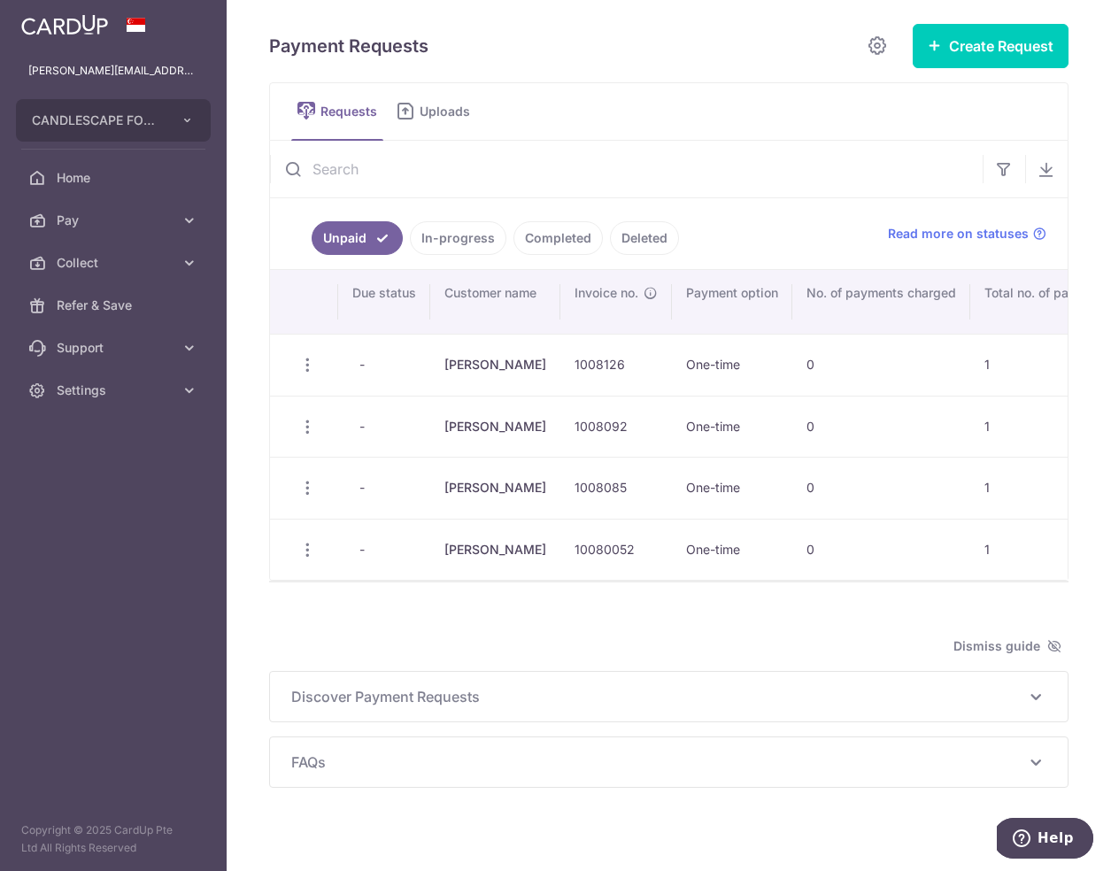
scroll to position [0, 0]
click at [303, 489] on icon "button" at bounding box center [307, 488] width 19 height 19
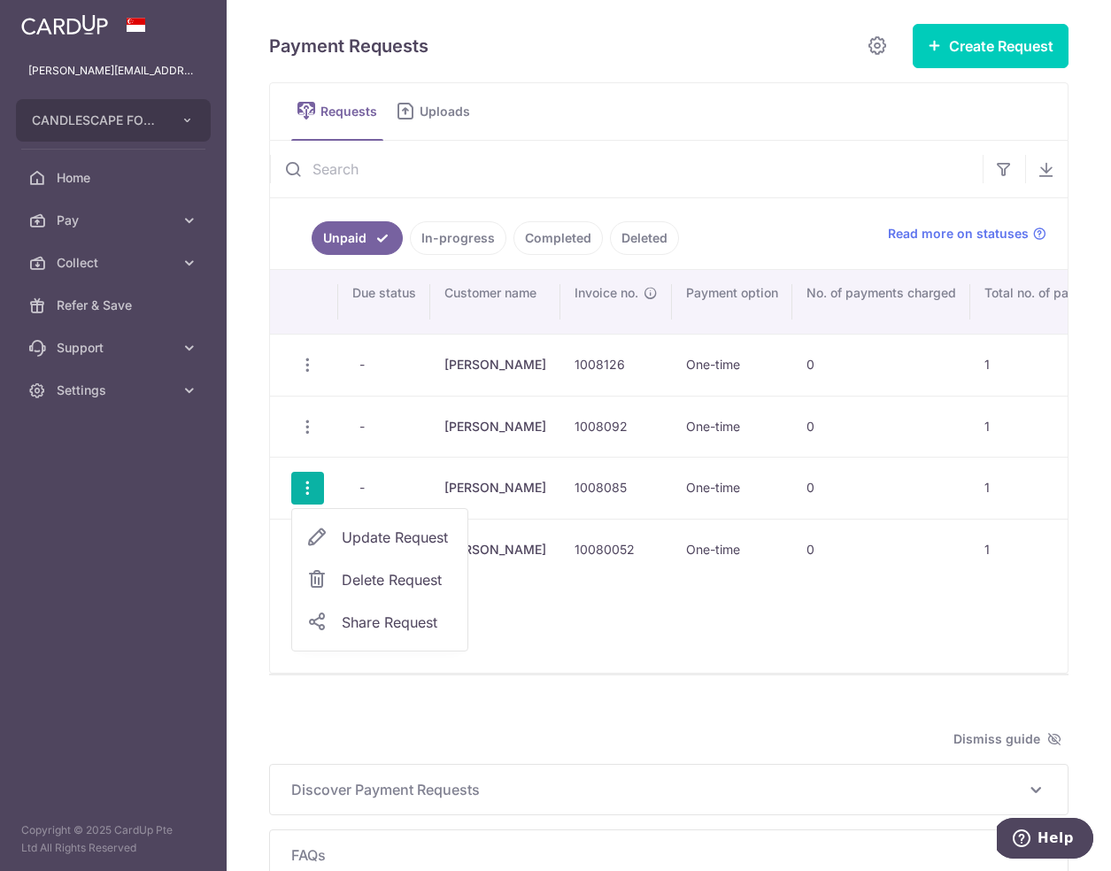
click at [359, 577] on span "Delete Request" at bounding box center [398, 579] width 112 height 21
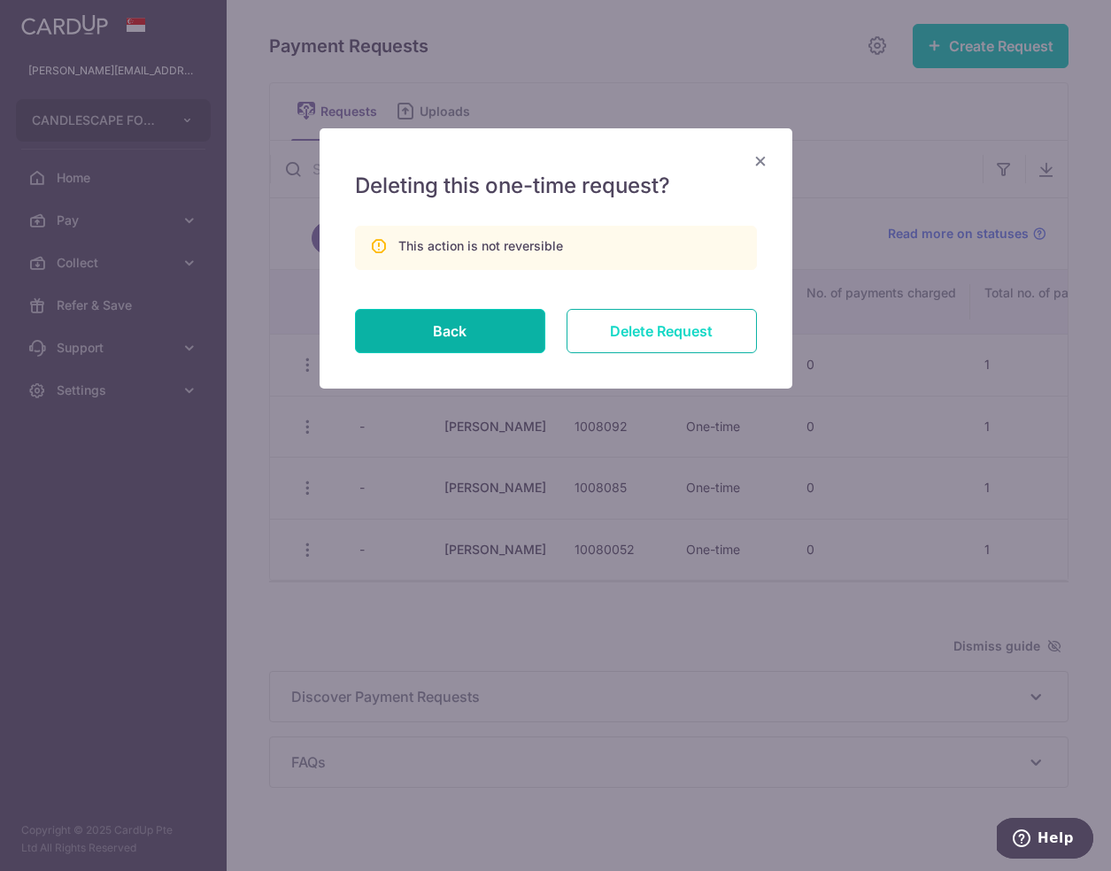
click at [689, 335] on input "Delete Request" at bounding box center [662, 331] width 190 height 44
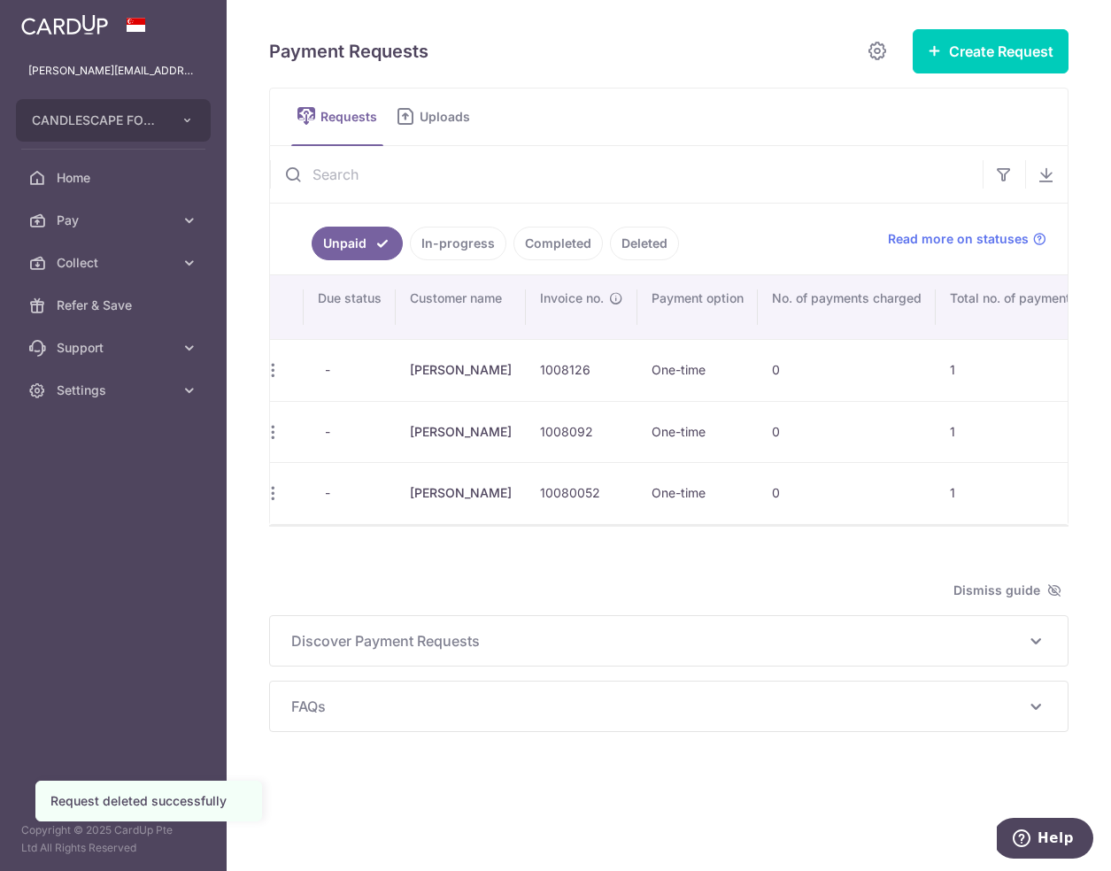
scroll to position [0, 35]
click at [274, 488] on icon "button" at bounding box center [272, 493] width 19 height 19
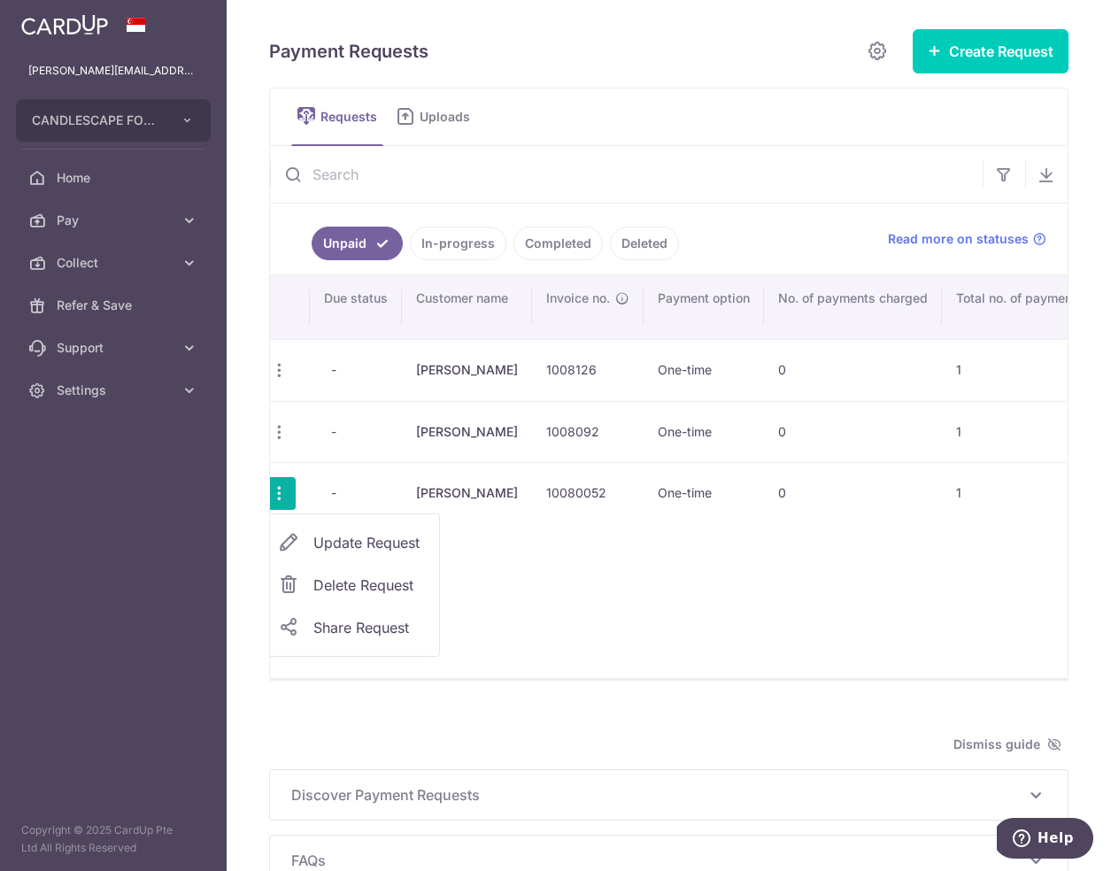
click at [359, 588] on span "Delete Request" at bounding box center [369, 585] width 112 height 21
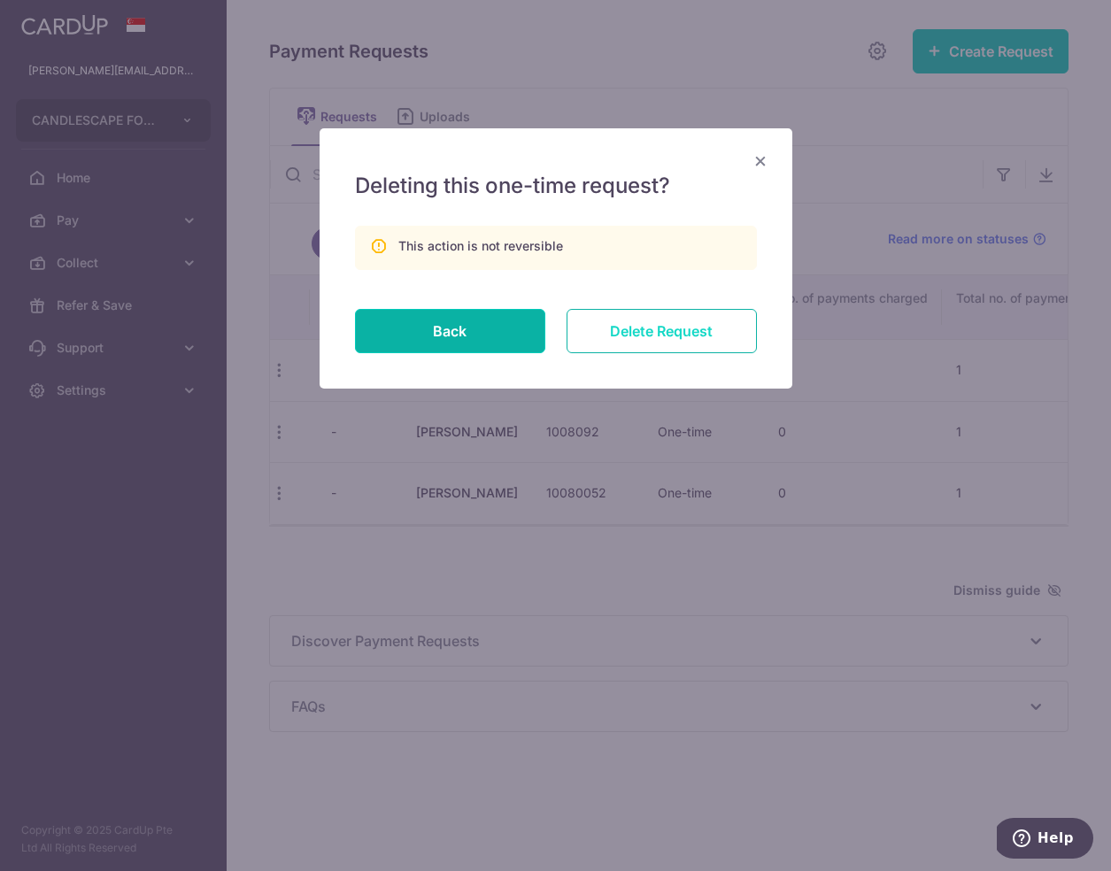
click at [639, 336] on input "Delete Request" at bounding box center [662, 331] width 190 height 44
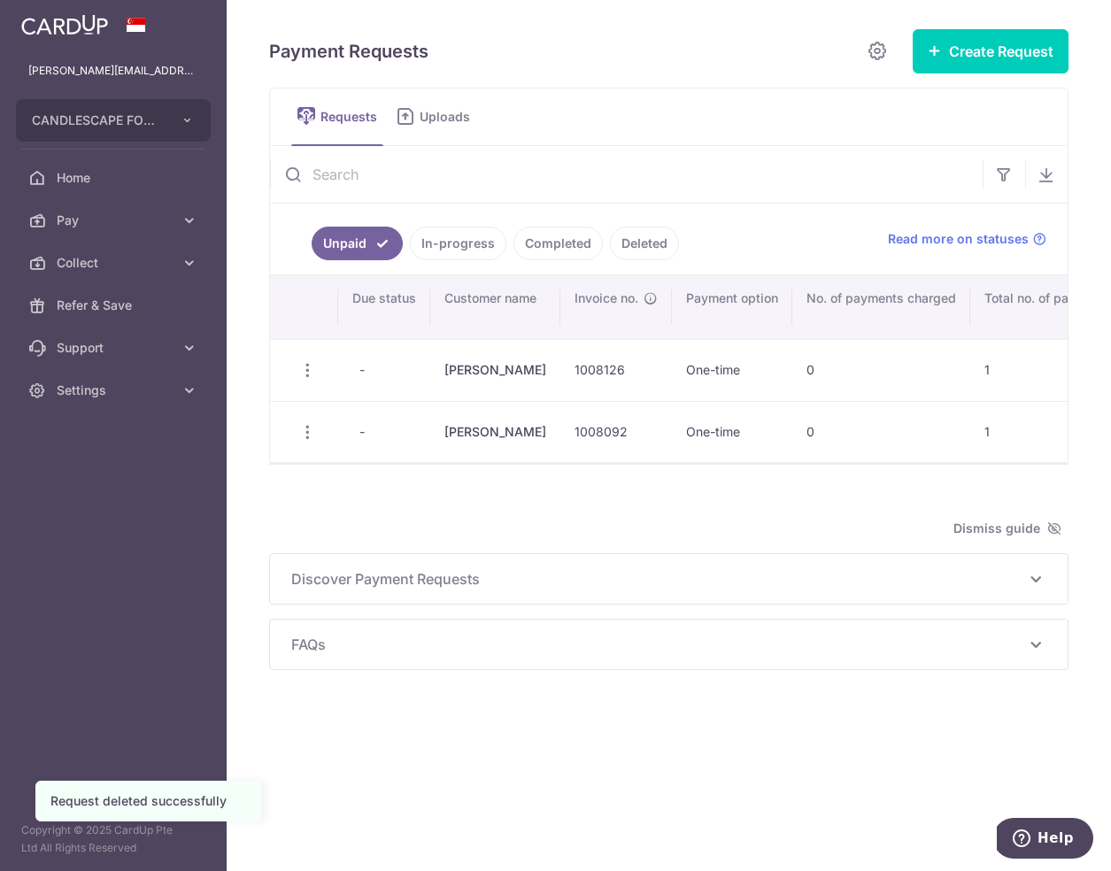
click at [529, 516] on div "Payment Requests Create Request Single Request Multiple Requests Requests Uploa…" at bounding box center [668, 349] width 799 height 642
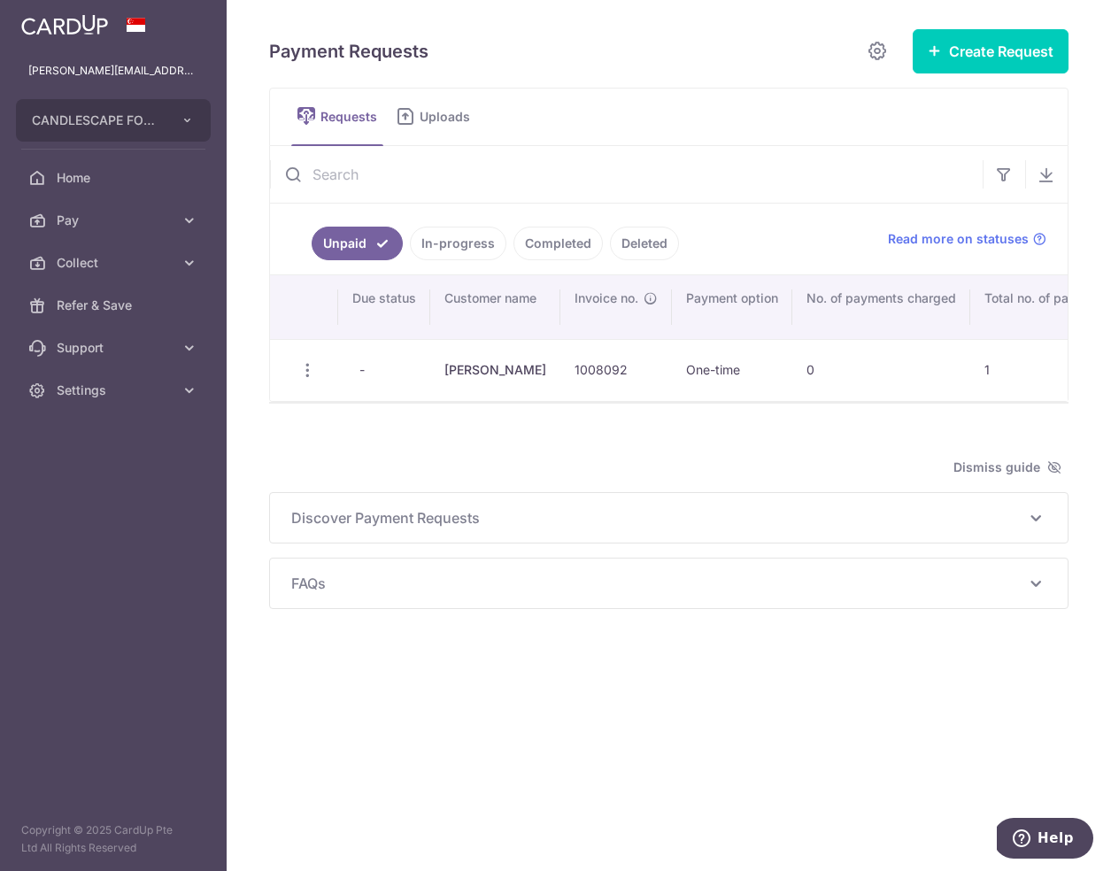
click at [460, 248] on link "In-progress" at bounding box center [458, 244] width 96 height 34
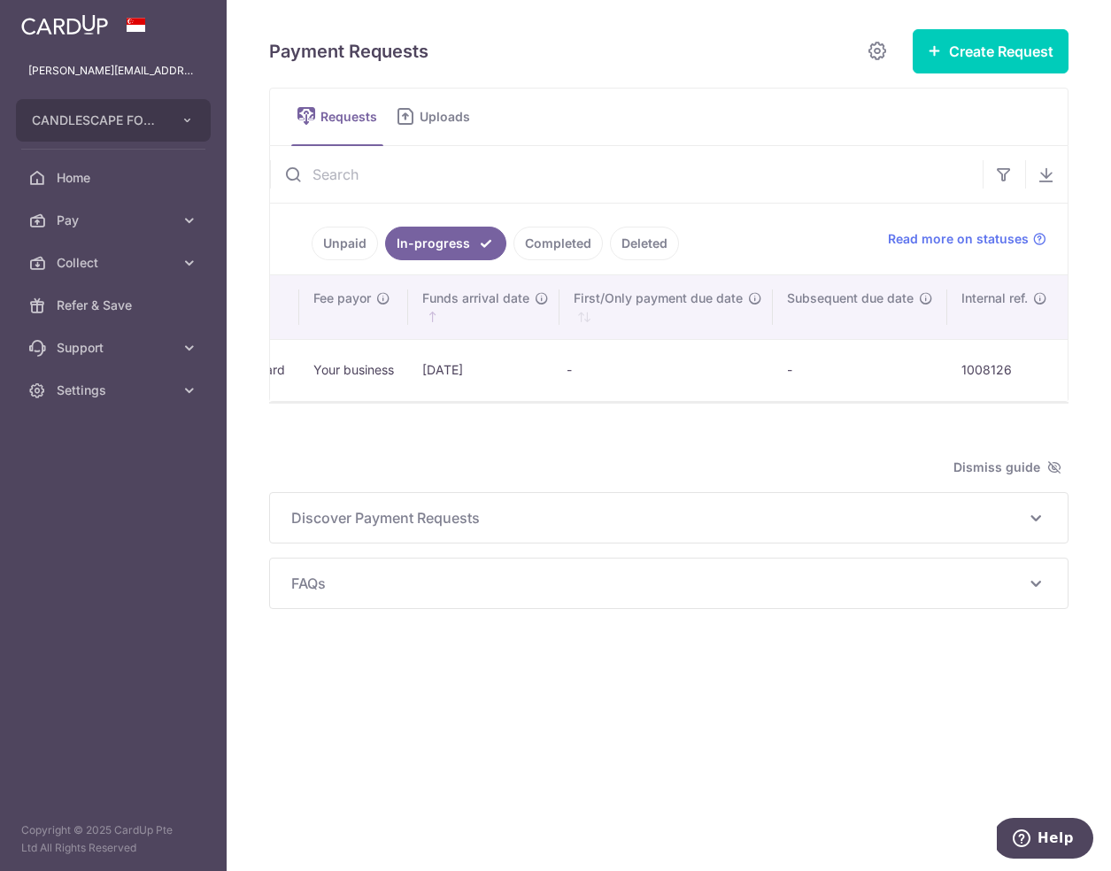
scroll to position [0, 1190]
